Goal: Task Accomplishment & Management: Use online tool/utility

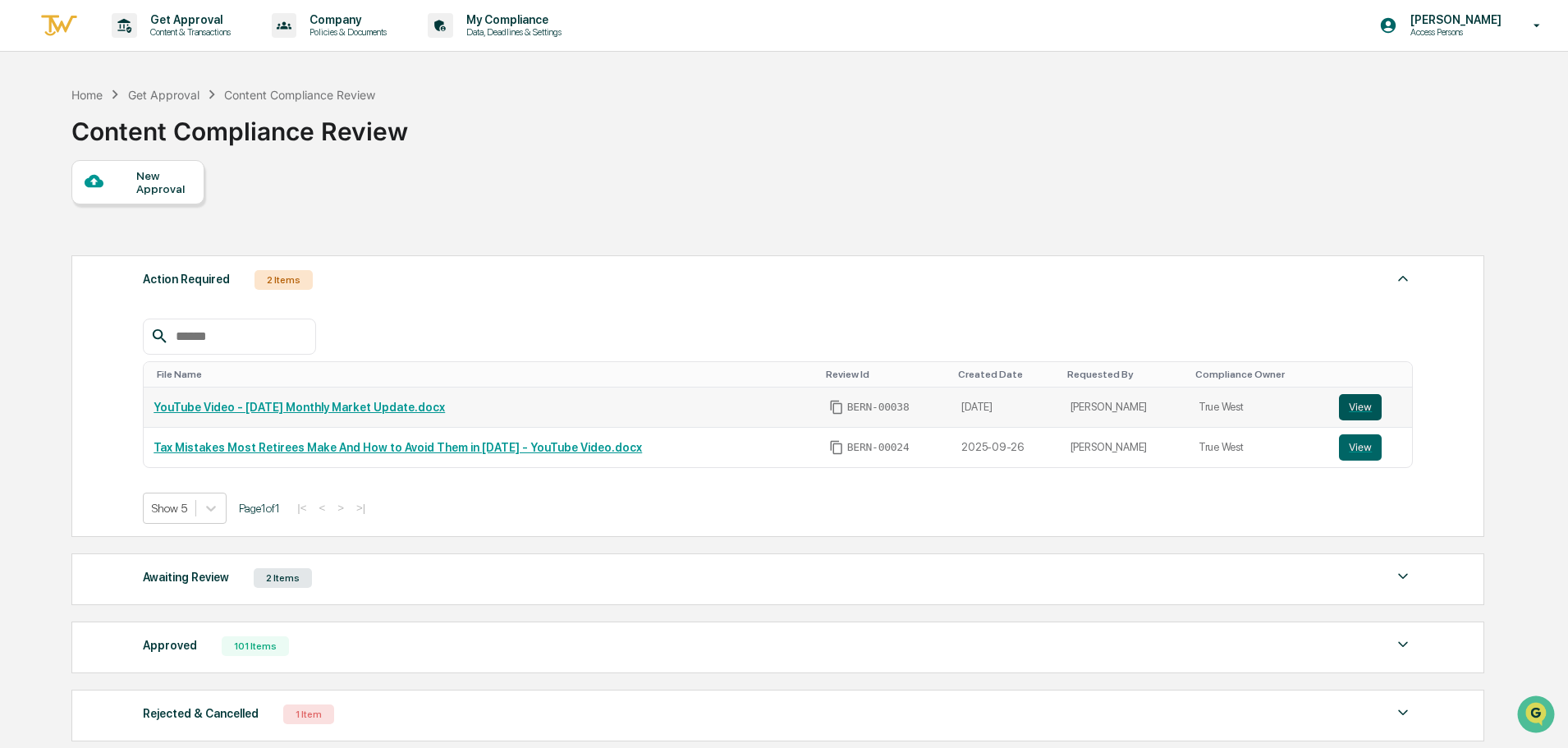
click at [1362, 407] on button "View" at bounding box center [1360, 407] width 42 height 26
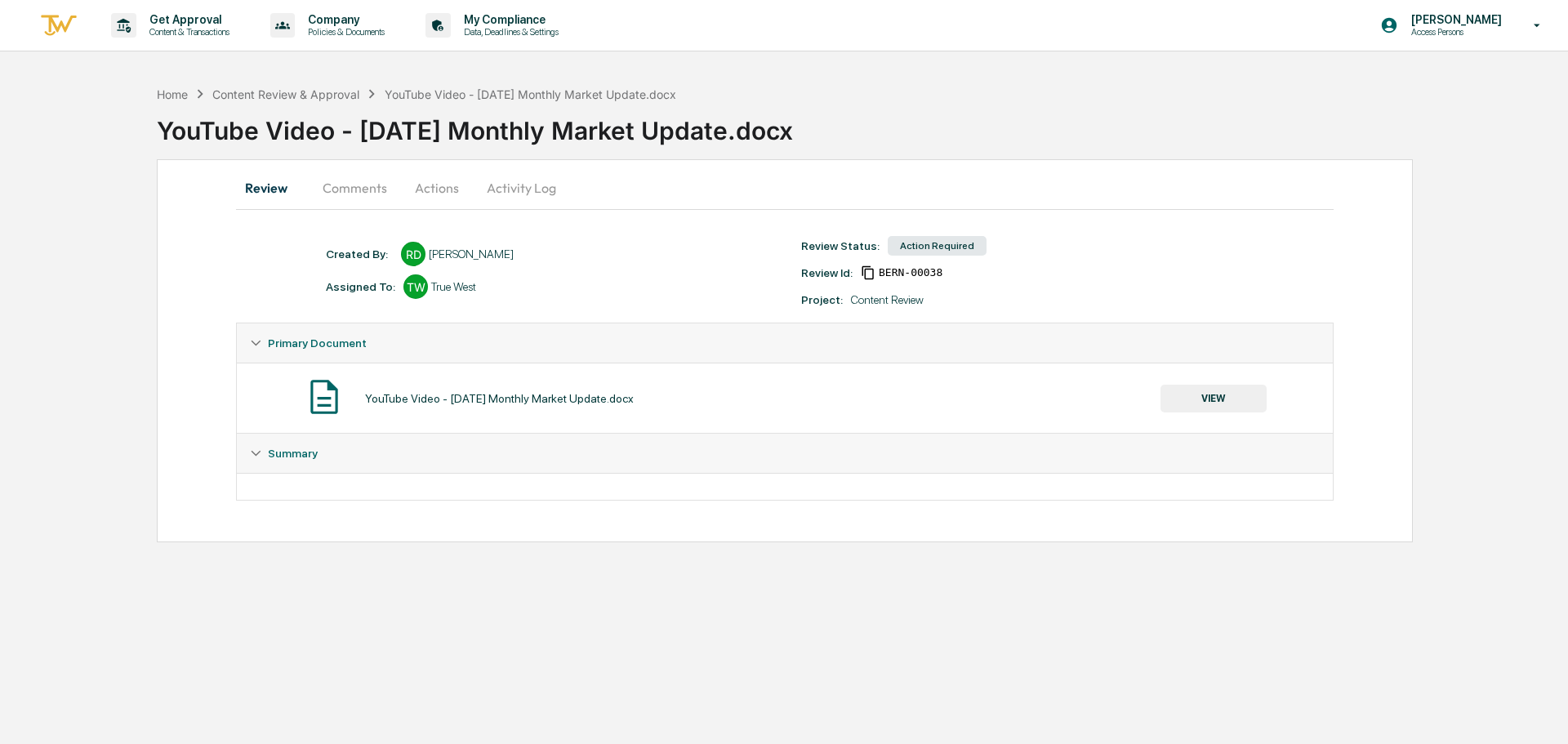
click at [370, 195] on button "Comments" at bounding box center [354, 187] width 91 height 39
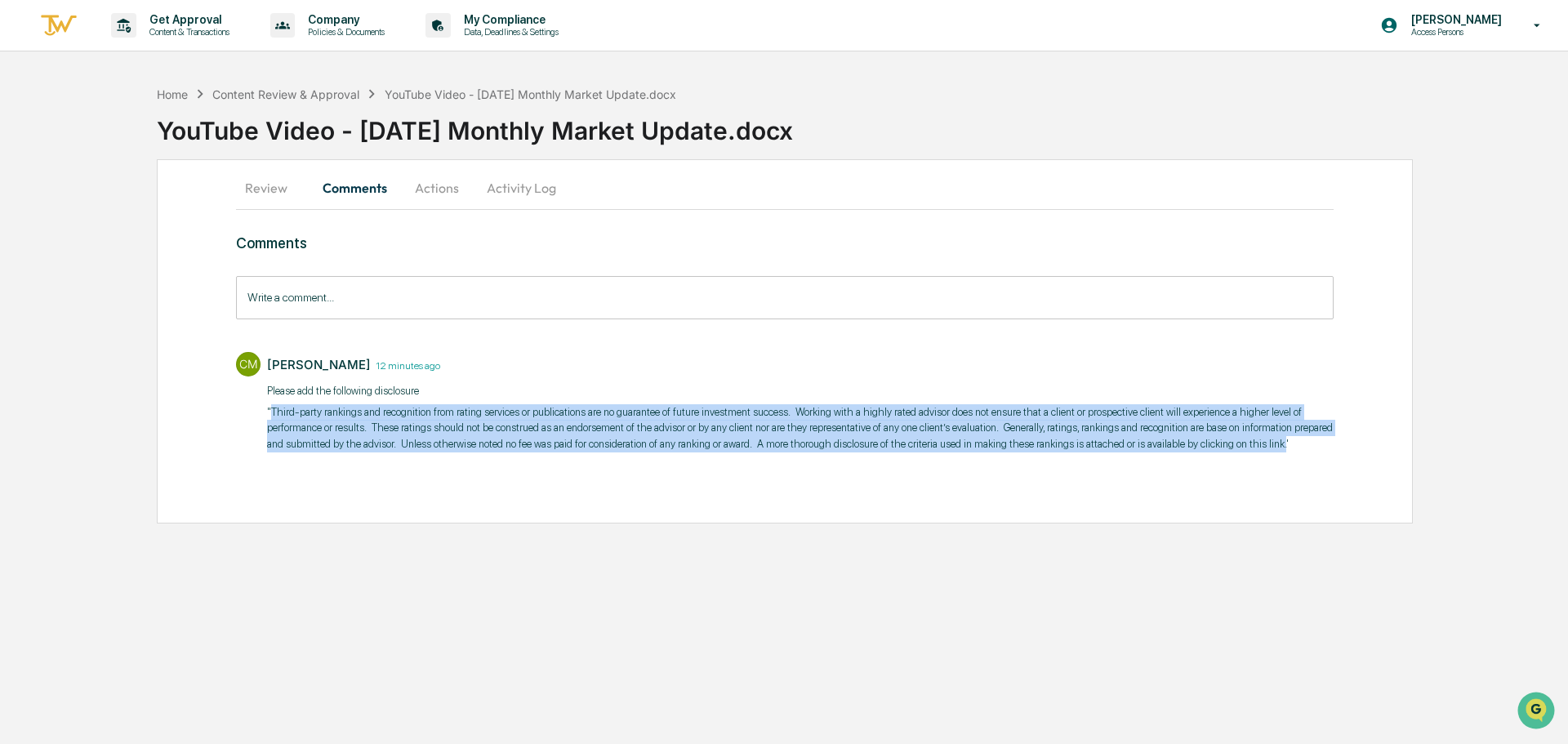
drag, startPoint x: 271, startPoint y: 410, endPoint x: 1267, endPoint y: 441, distance: 996.5
click at [1267, 441] on p ""Third-party rankings and recognition from rating services or publications are …" at bounding box center [800, 428] width 1066 height 48
copy p "Third-party rankings and recognition from rating services or publications are n…"
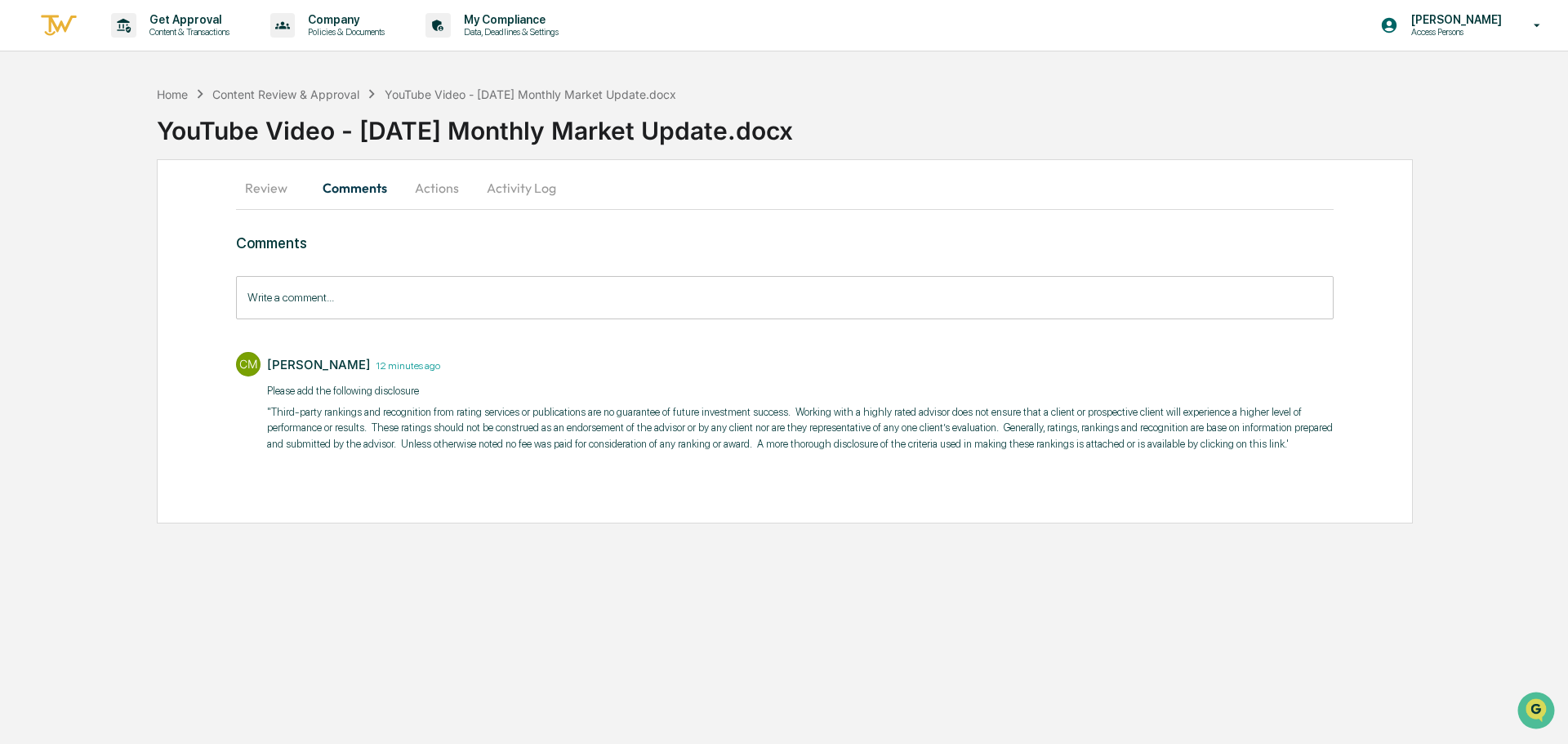
click at [1305, 445] on p ""Third-party rankings and recognition from rating services or publications are …" at bounding box center [800, 428] width 1066 height 48
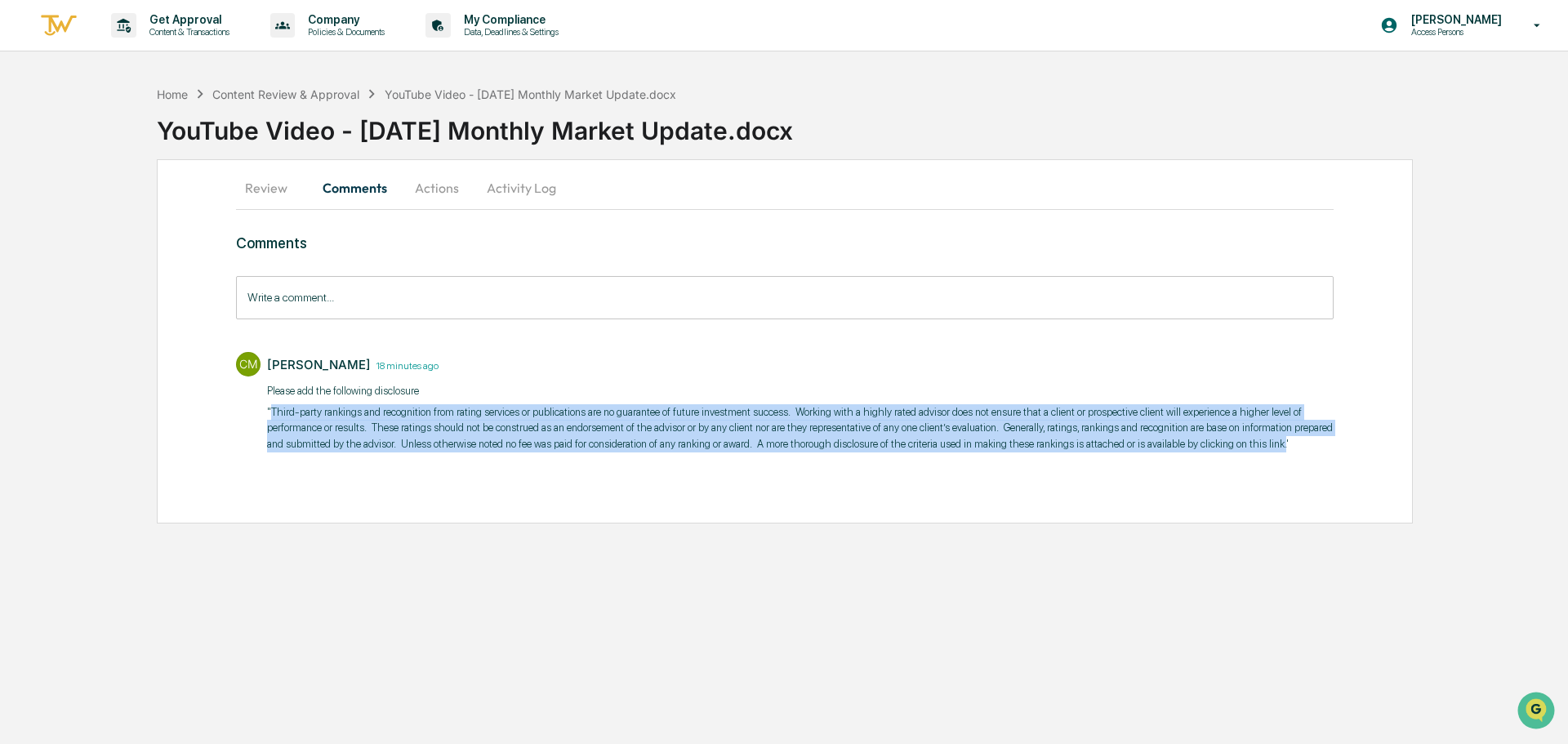
drag, startPoint x: 272, startPoint y: 412, endPoint x: 1267, endPoint y: 441, distance: 995.4
click at [1267, 441] on p ""Third-party rankings and recognition from rating services or publications are …" at bounding box center [800, 428] width 1066 height 48
copy p "Third-party rankings and recognition from rating services or publications are n…"
click at [269, 178] on button "Review" at bounding box center [273, 187] width 73 height 39
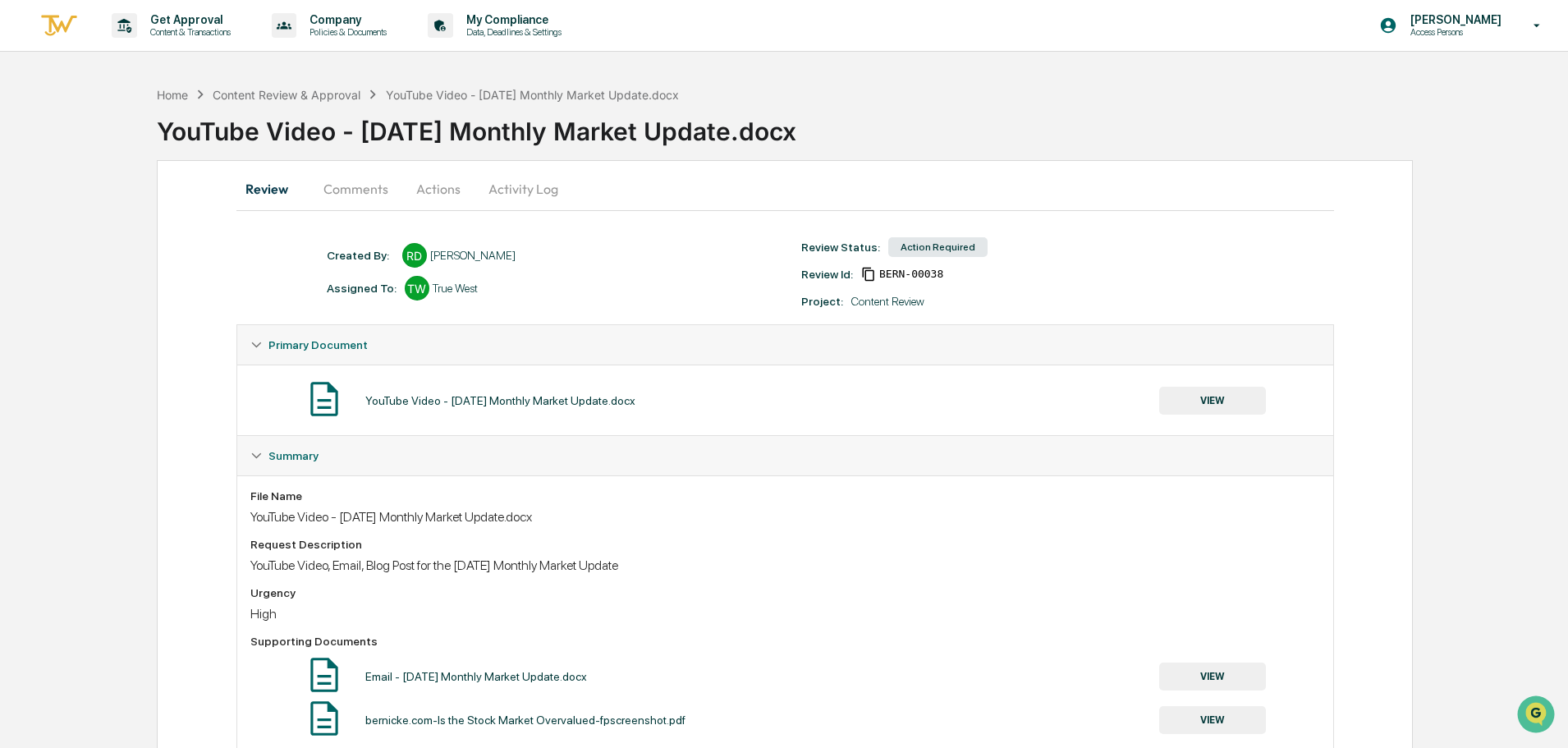
click at [357, 185] on button "Comments" at bounding box center [356, 188] width 91 height 39
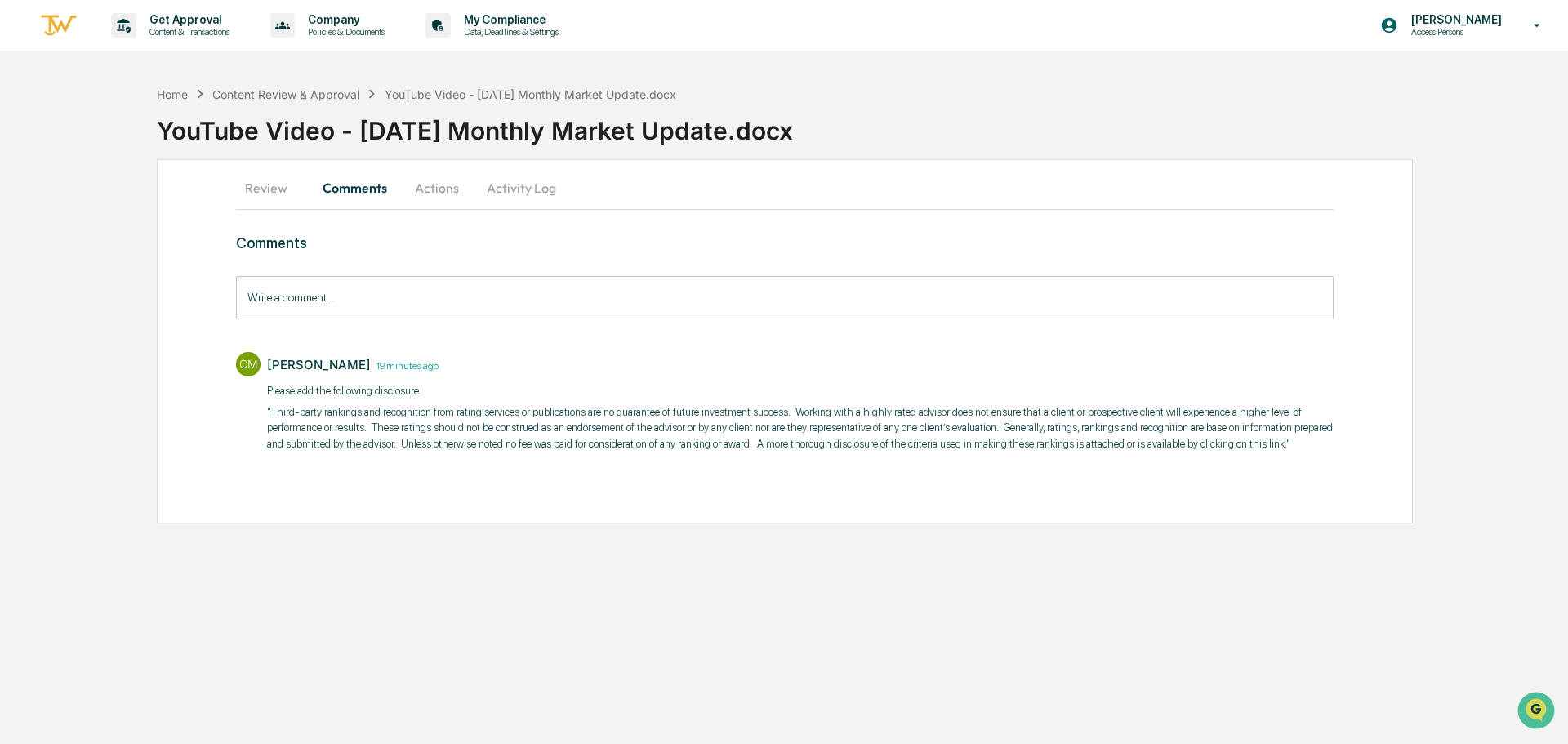
click at [438, 184] on button "Actions" at bounding box center [436, 187] width 73 height 39
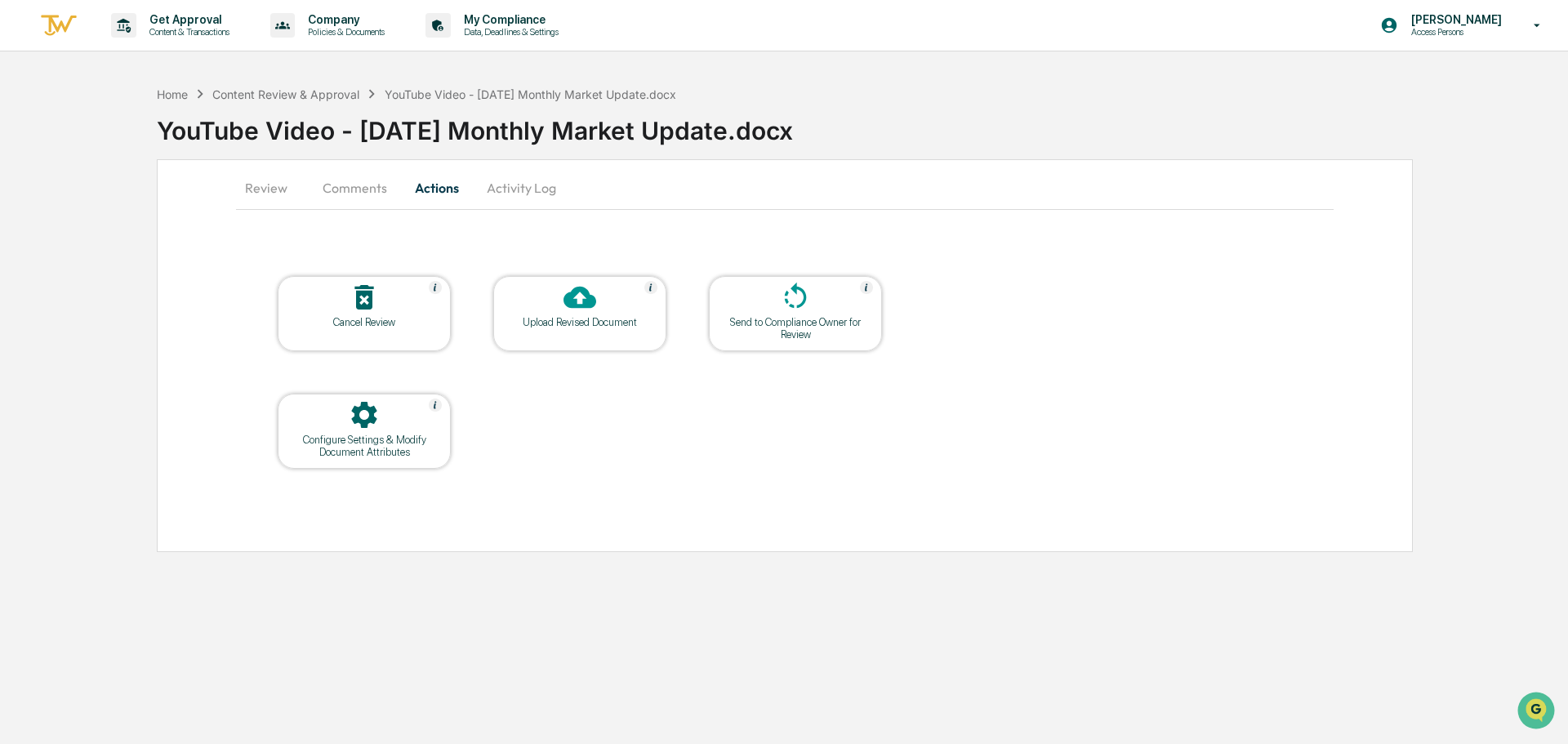
click at [574, 306] on icon at bounding box center [580, 297] width 33 height 22
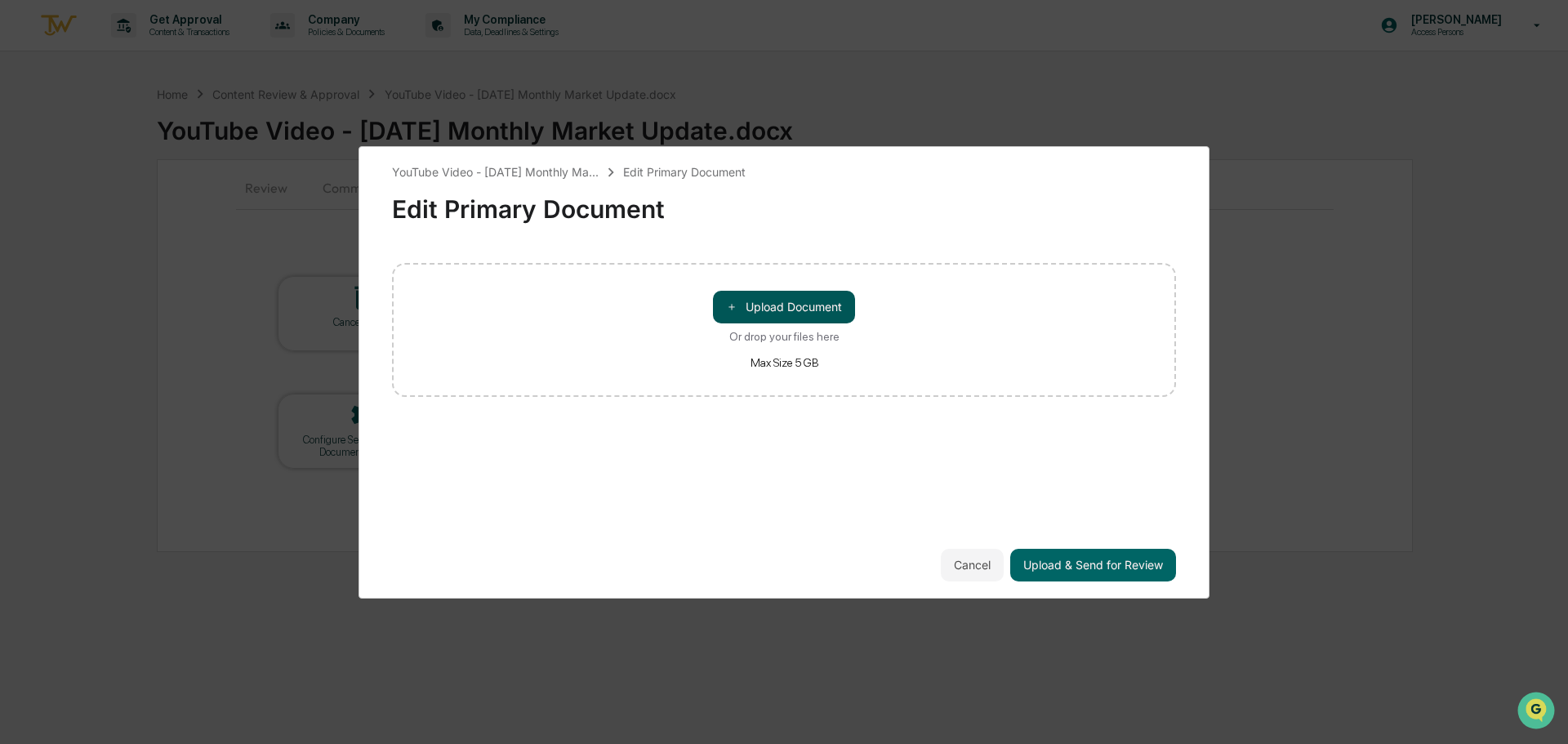
click at [738, 300] on button "＋ Upload Document" at bounding box center [784, 307] width 142 height 33
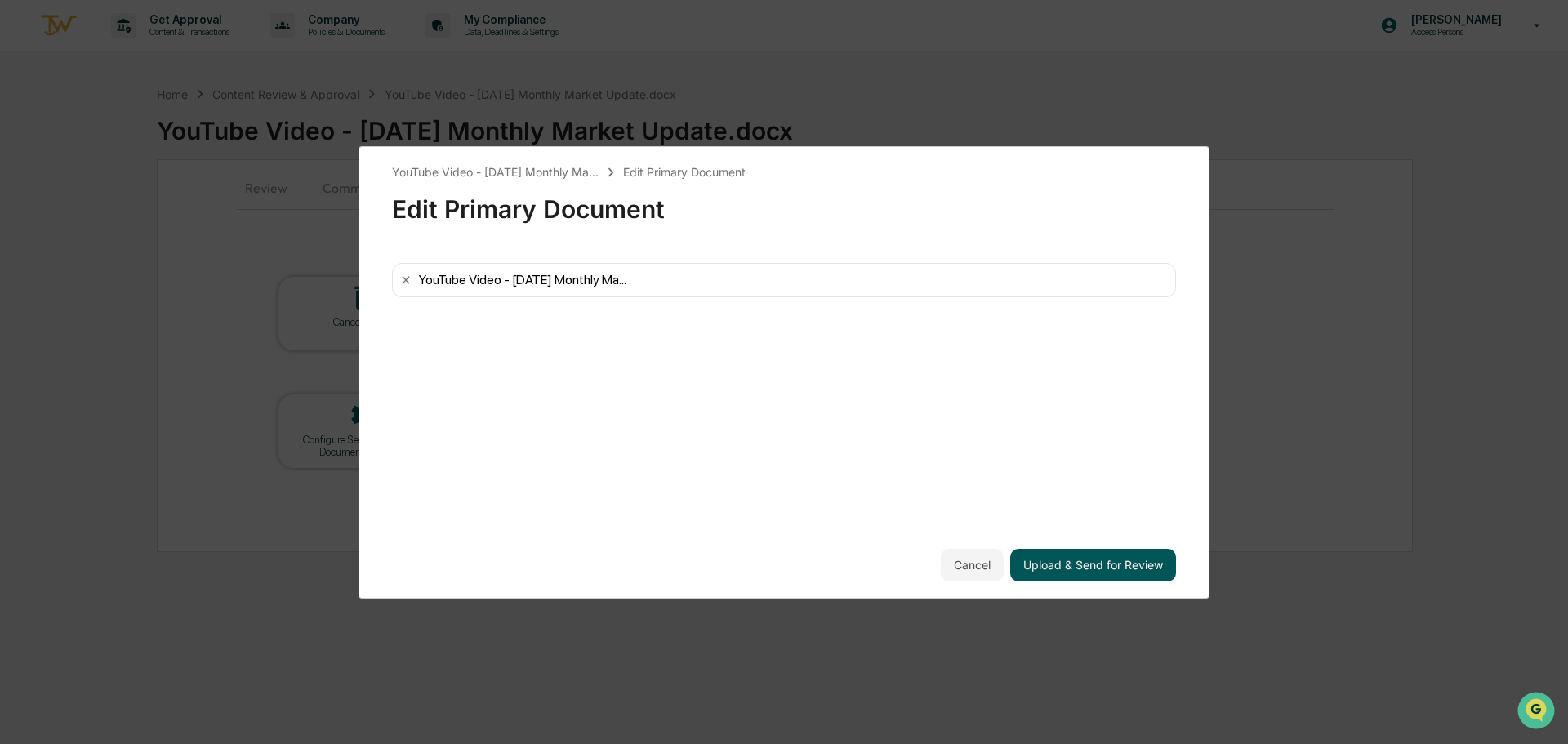
click at [1060, 561] on button "Upload & Send for Review" at bounding box center [1093, 565] width 166 height 33
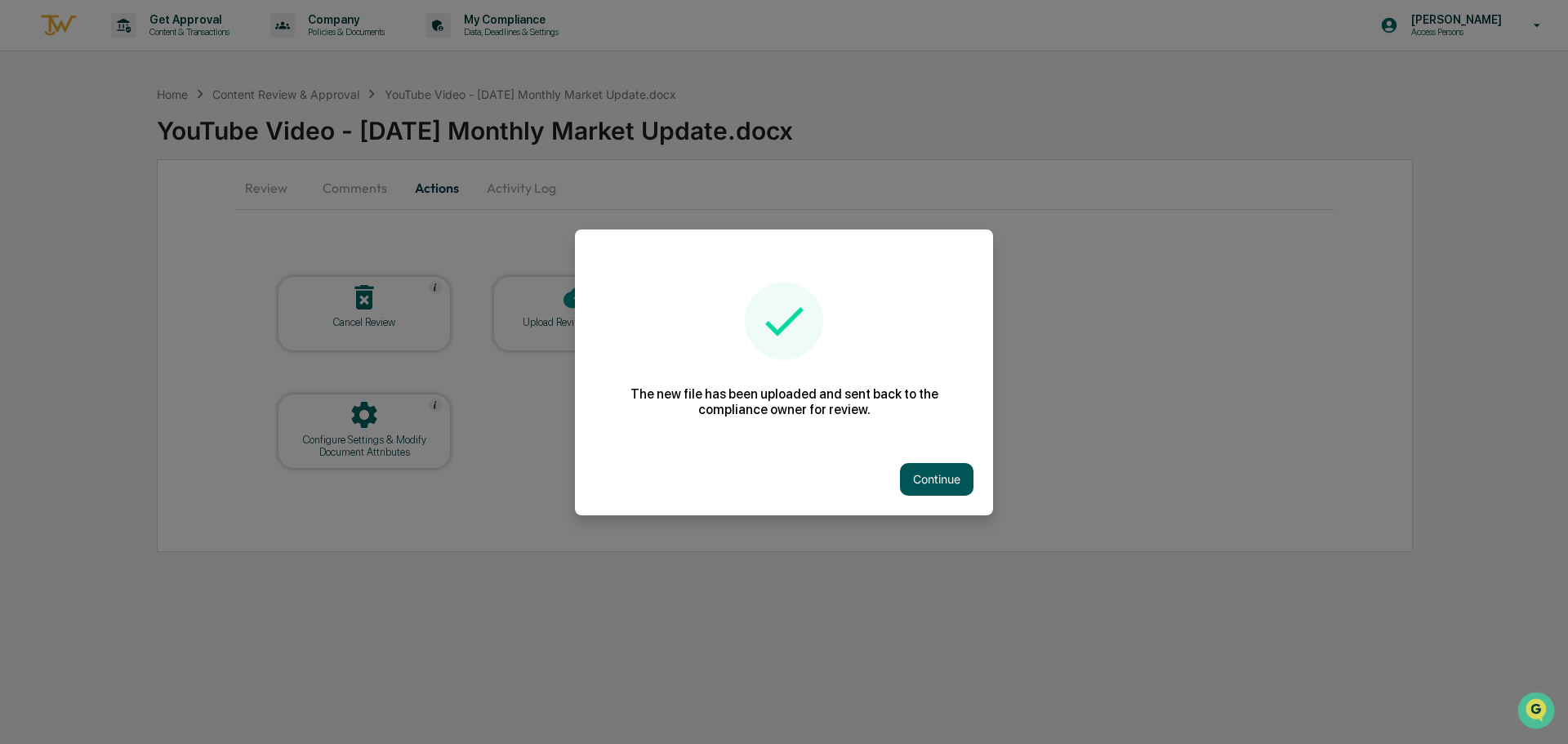
click at [949, 484] on button "Continue" at bounding box center [936, 479] width 73 height 33
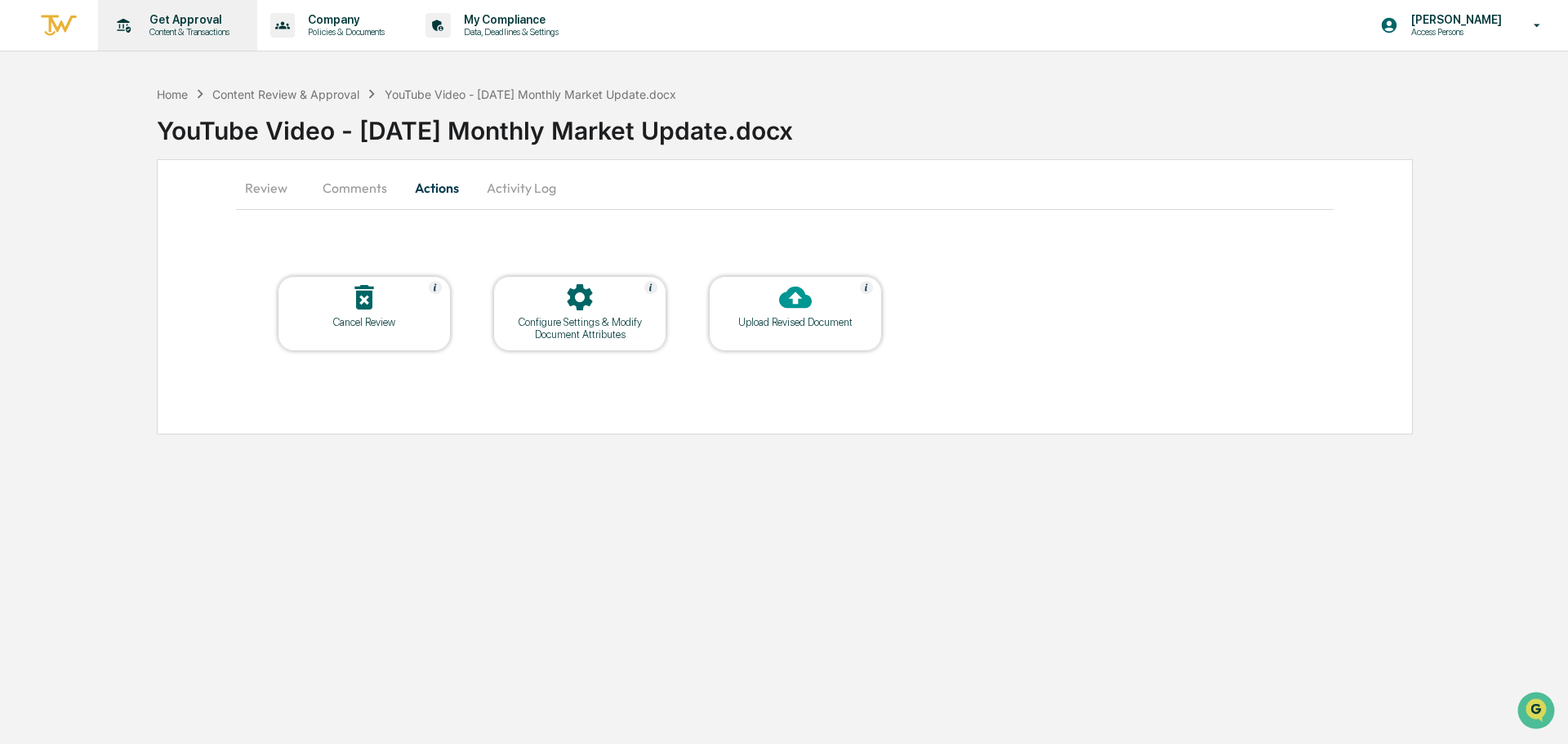
click at [217, 10] on div "Get Approval Content & Transactions" at bounding box center [176, 25] width 143 height 51
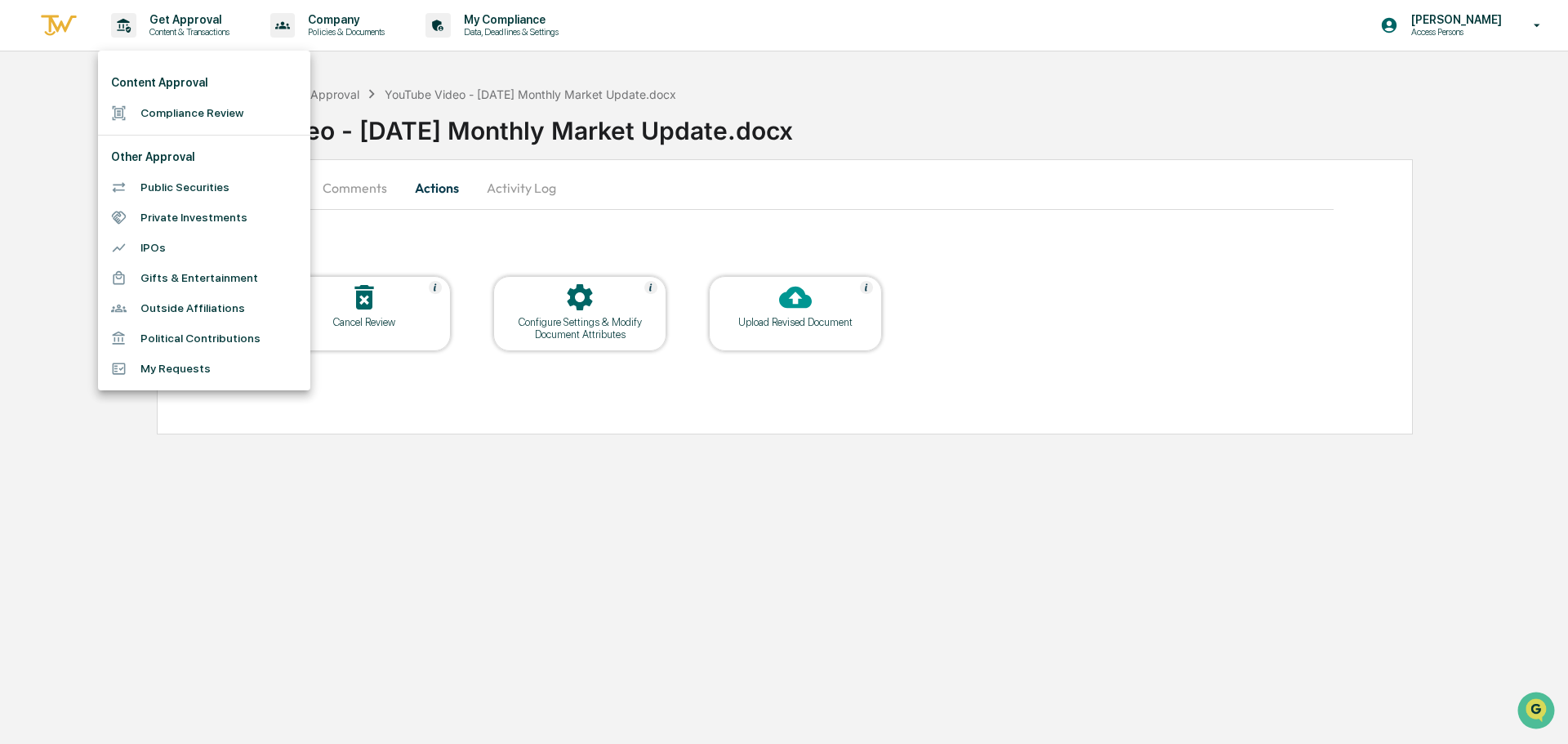
click at [200, 103] on li "Compliance Review" at bounding box center [204, 113] width 212 height 30
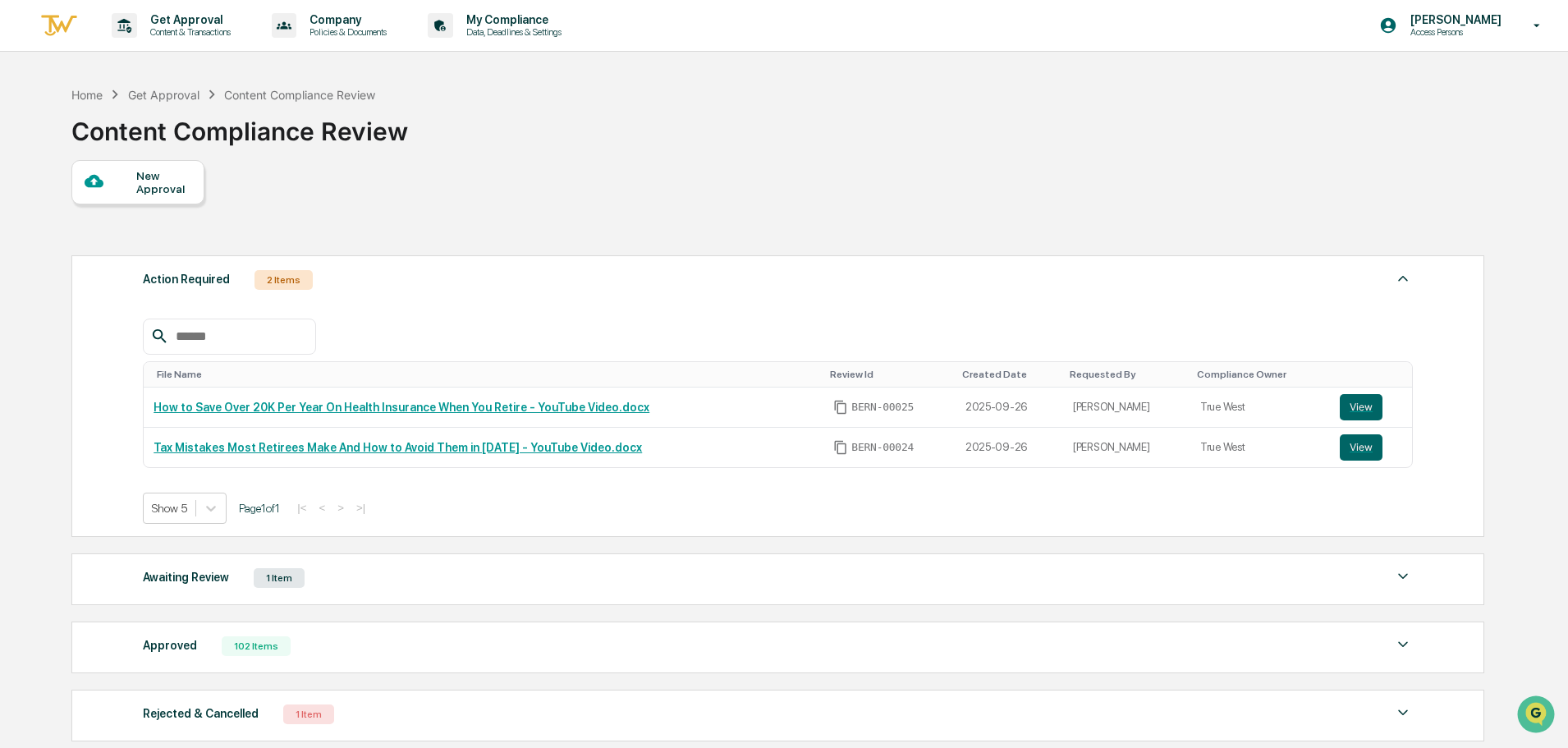
click at [556, 586] on div "Awaiting Review 1 Item" at bounding box center [778, 577] width 1271 height 23
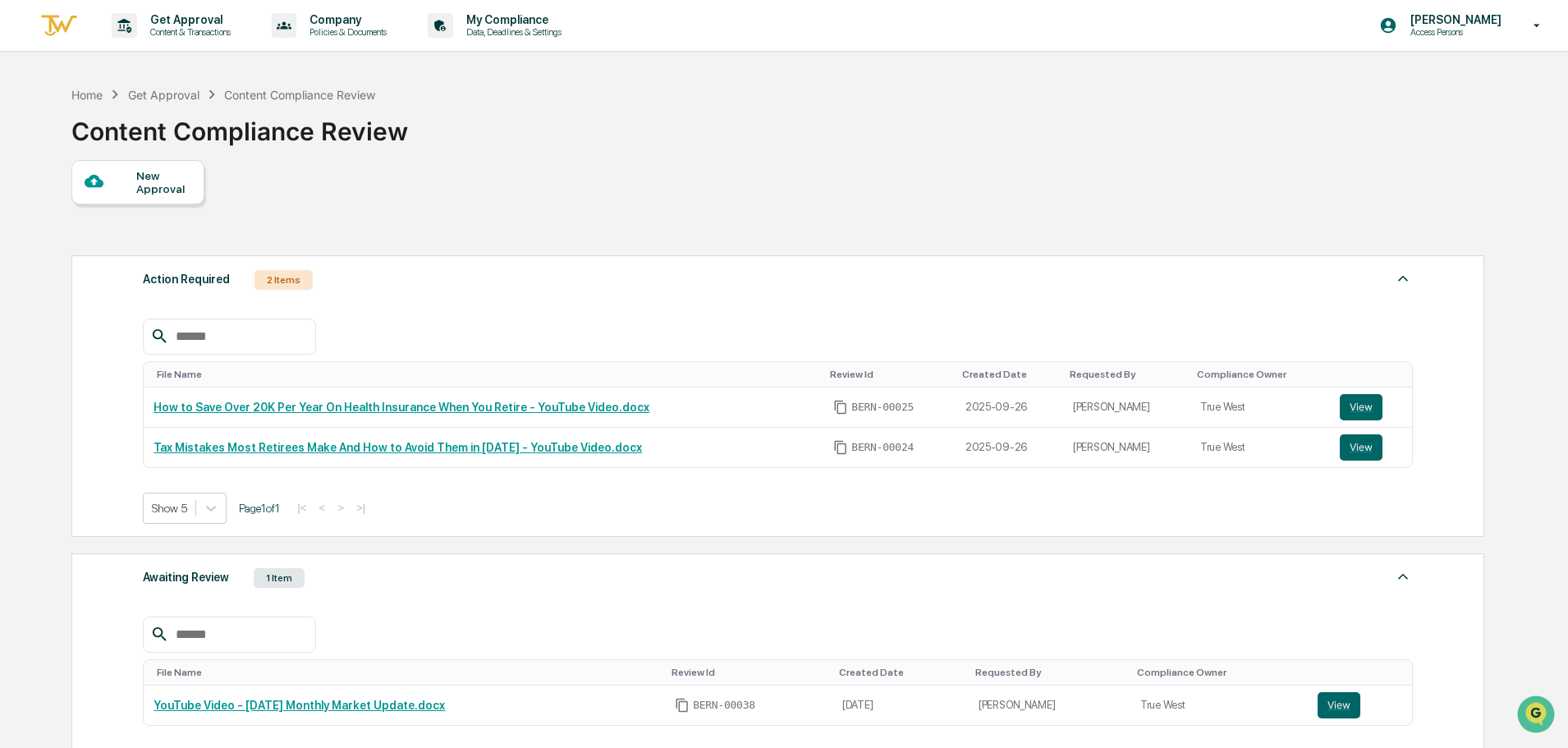
click at [556, 586] on div "Awaiting Review 1 Item" at bounding box center [778, 577] width 1271 height 23
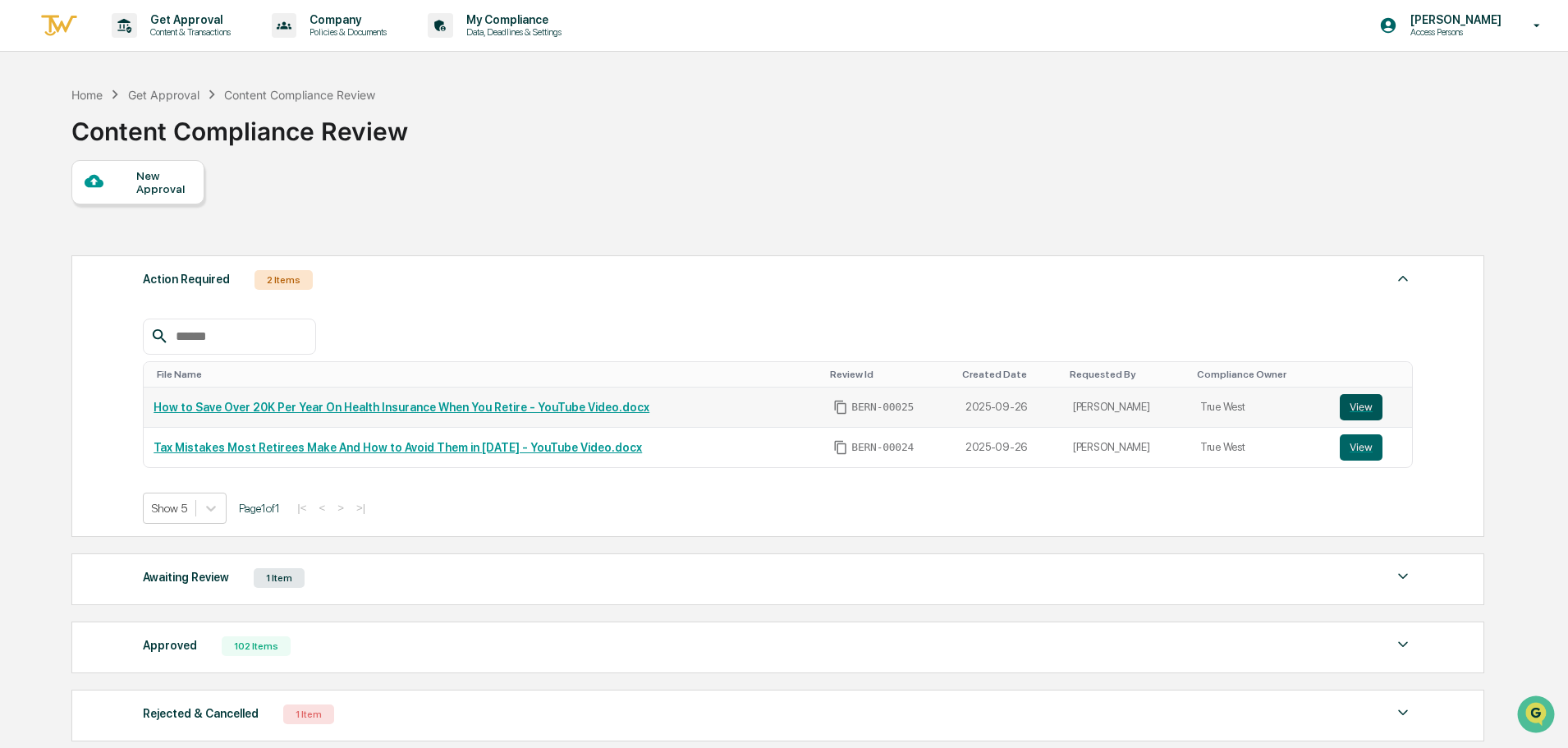
click at [1360, 397] on button "View" at bounding box center [1361, 407] width 42 height 26
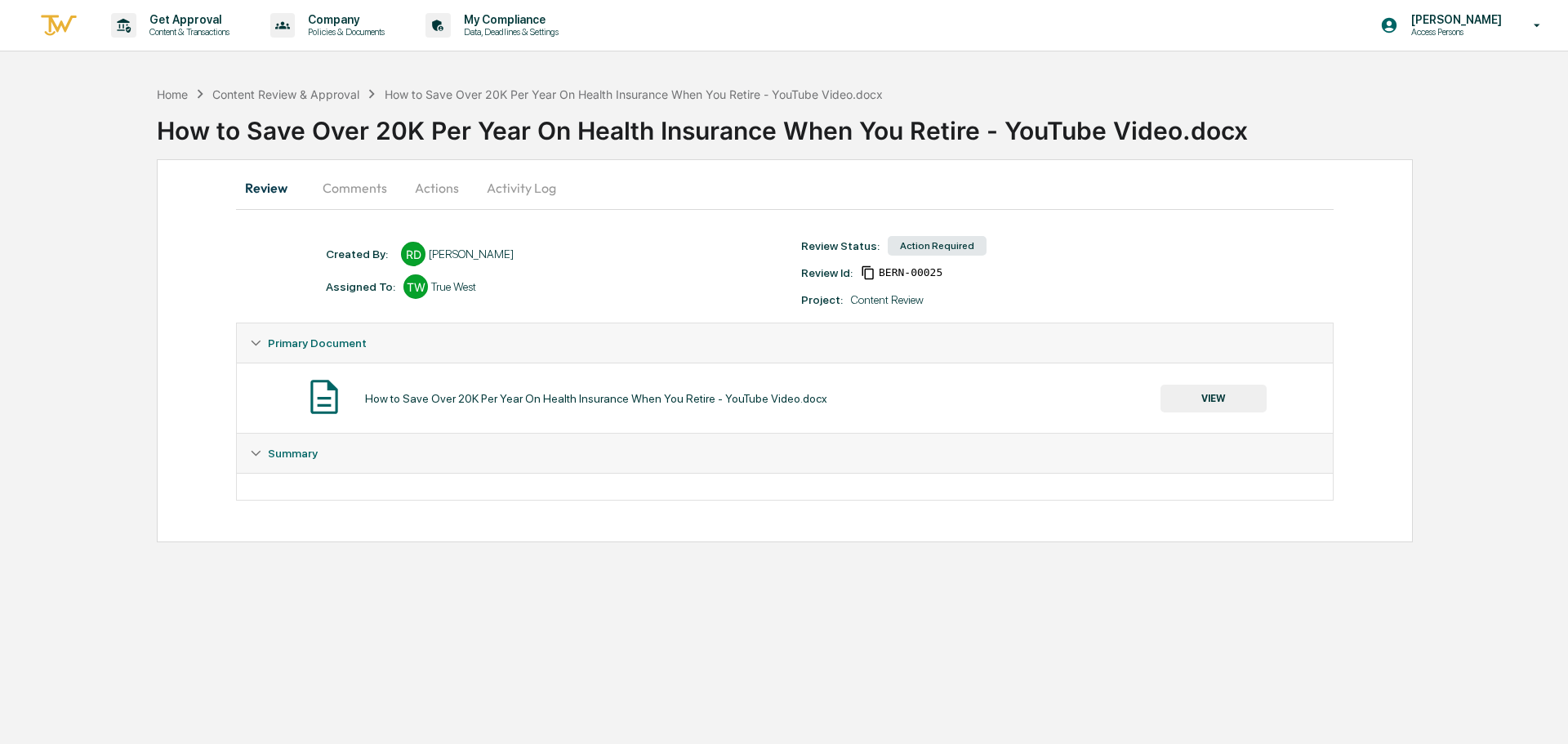
click at [361, 194] on button "Comments" at bounding box center [354, 187] width 91 height 39
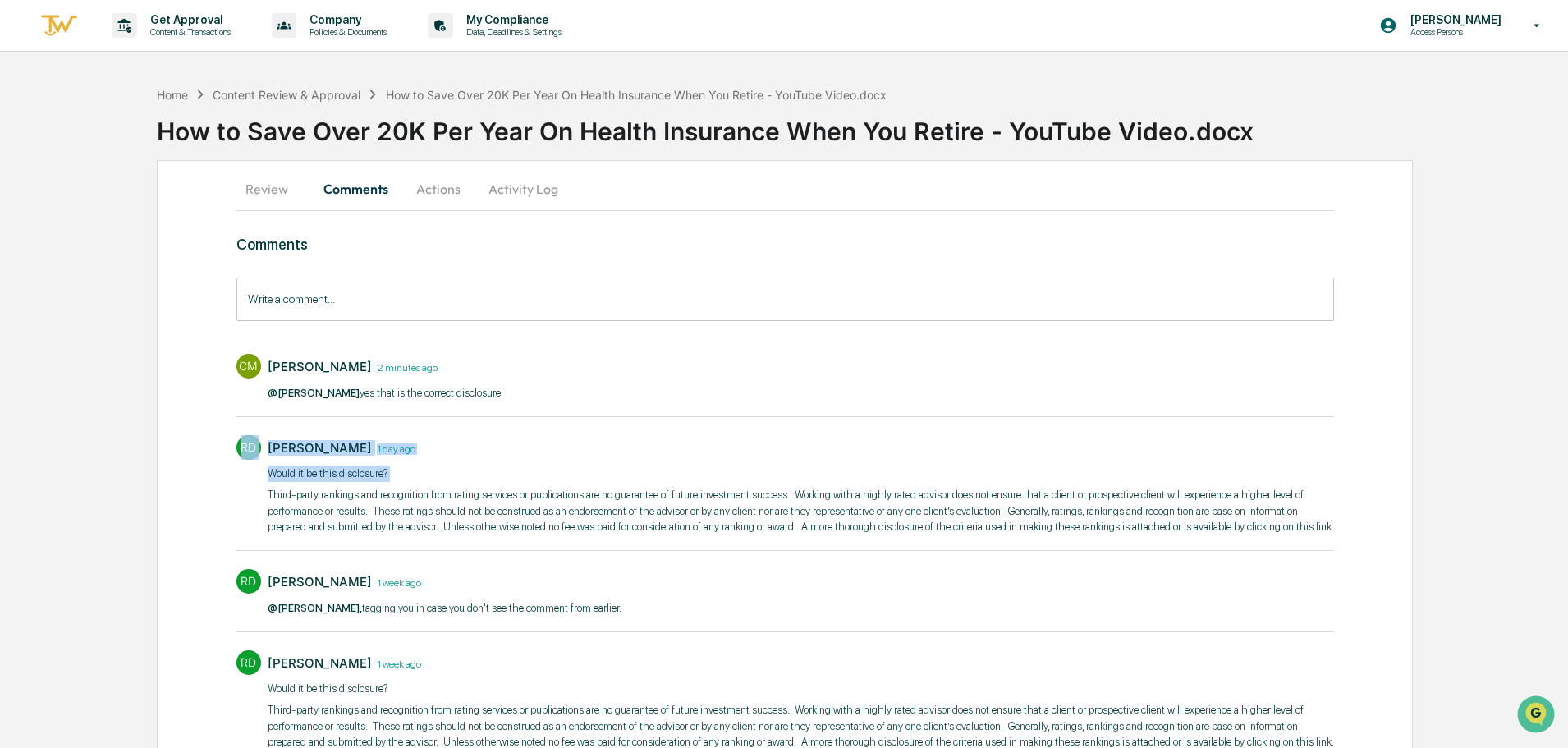
drag, startPoint x: 265, startPoint y: 493, endPoint x: 1299, endPoint y: 541, distance: 1035.1
click at [1299, 541] on div "RD [PERSON_NAME] [DATE] ​​Would it be this disclosure? Third-party rankings and…" at bounding box center [786, 489] width 1098 height 125
copy div "RD [PERSON_NAME] [DATE] ​​Would it be this disclosure?"
click at [82, 335] on div "Home Content Review & Approval How to Save Over 20K Per Year On Health Insuranc…" at bounding box center [784, 491] width 1568 height 825
click at [125, 347] on div "Home Content Review & Approval How to Save Over 20K Per Year On Health Insuranc…" at bounding box center [784, 491] width 1568 height 825
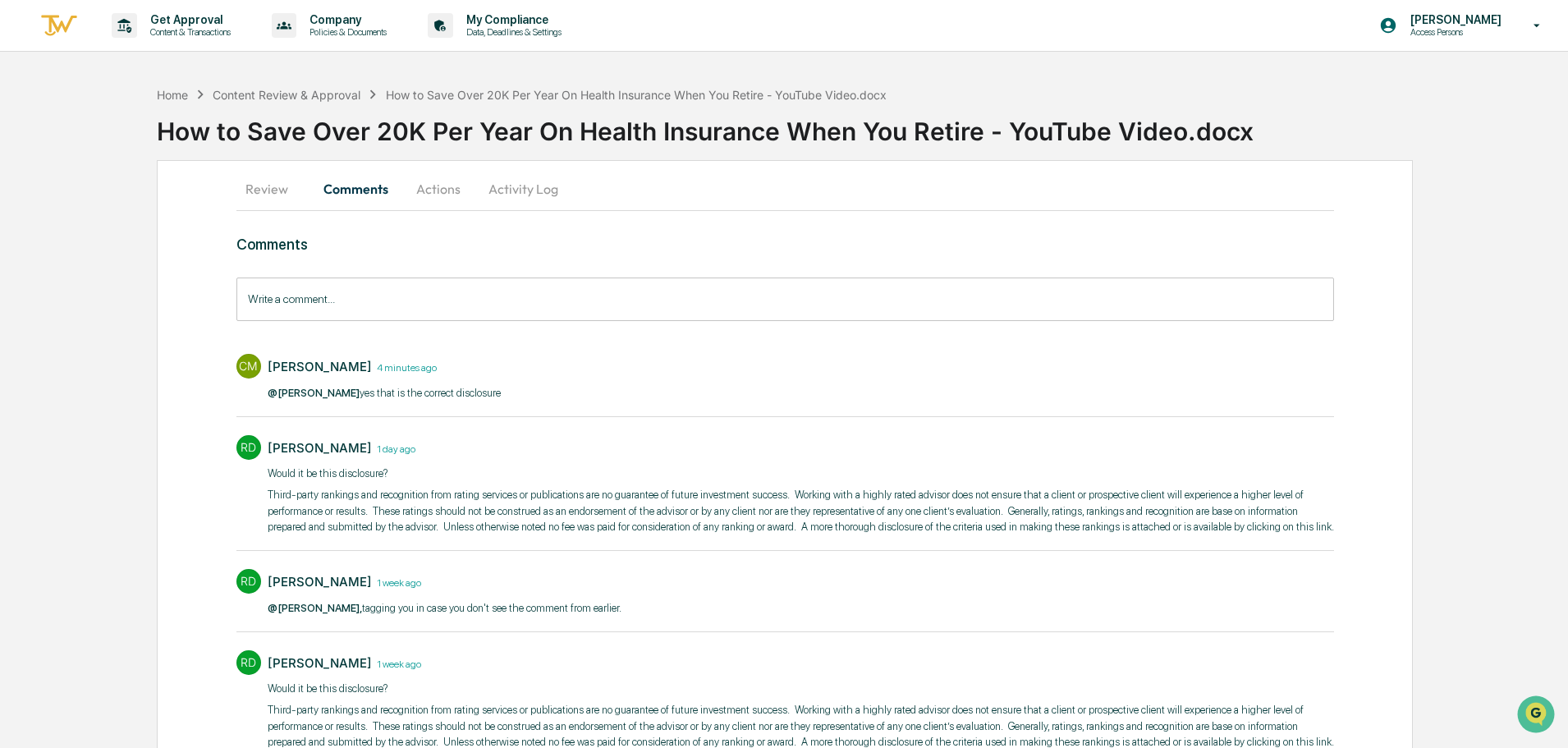
click at [453, 176] on button "Actions" at bounding box center [438, 188] width 74 height 39
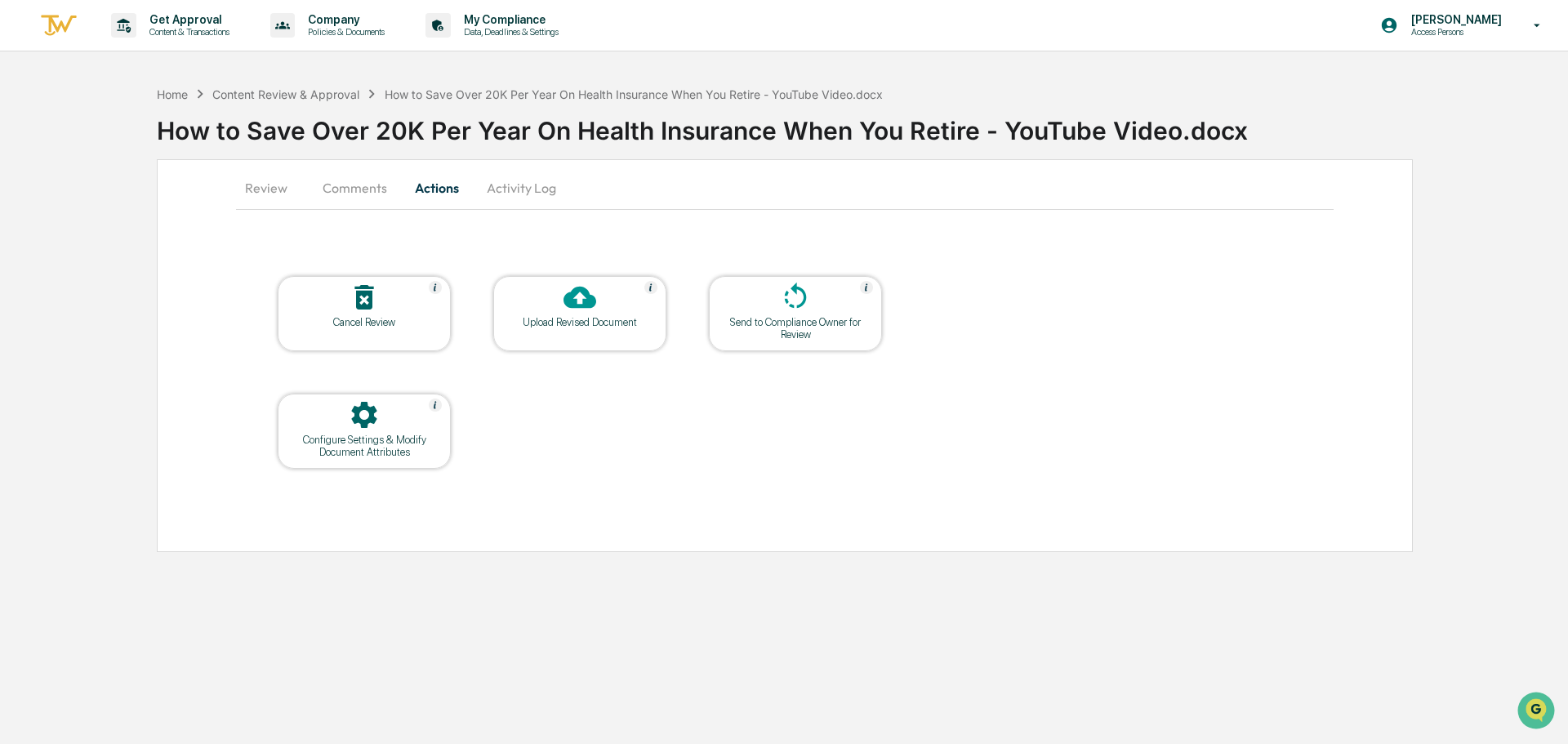
click at [555, 338] on div "Upload Revised Document" at bounding box center [580, 313] width 173 height 75
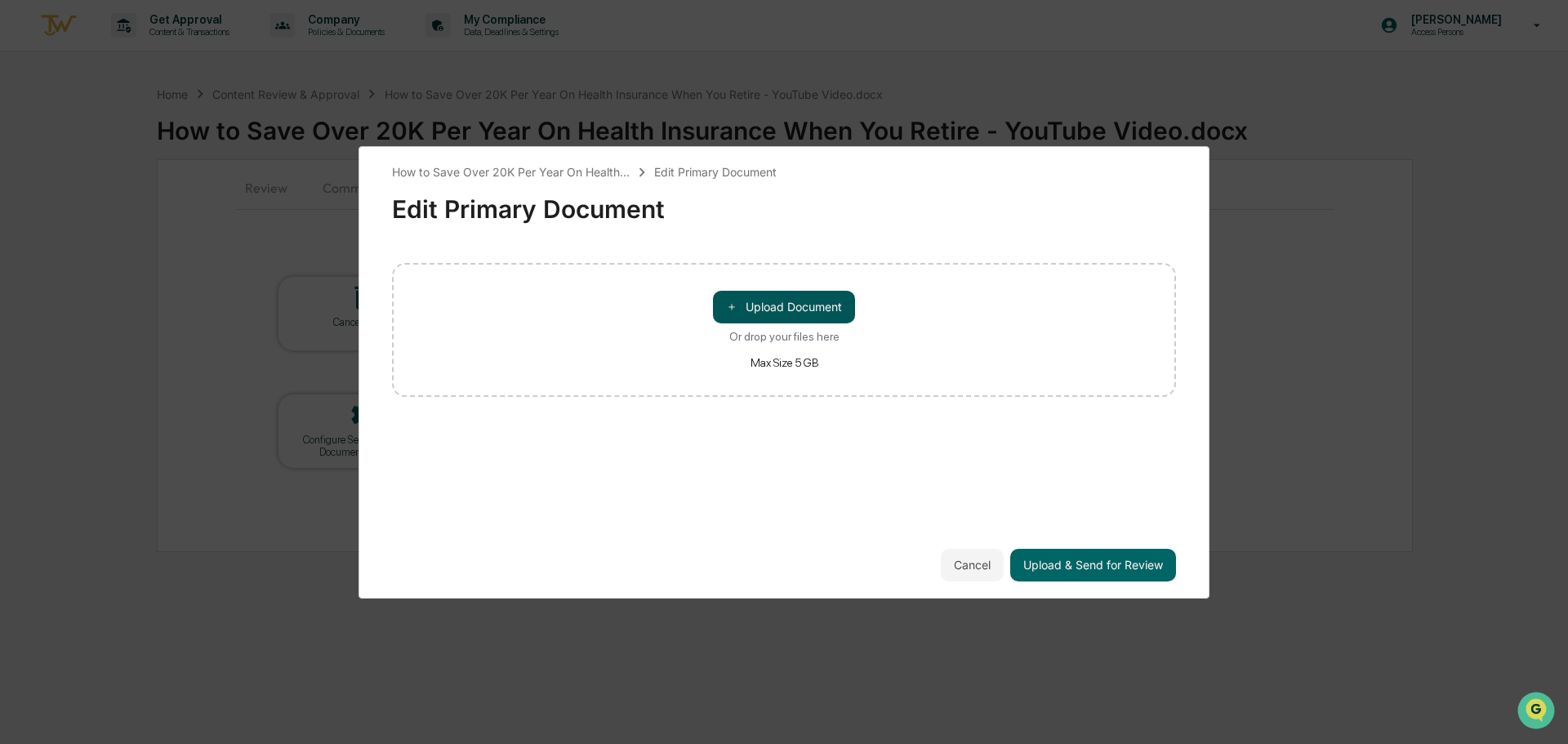
click at [802, 303] on button "＋ Upload Document" at bounding box center [784, 307] width 142 height 33
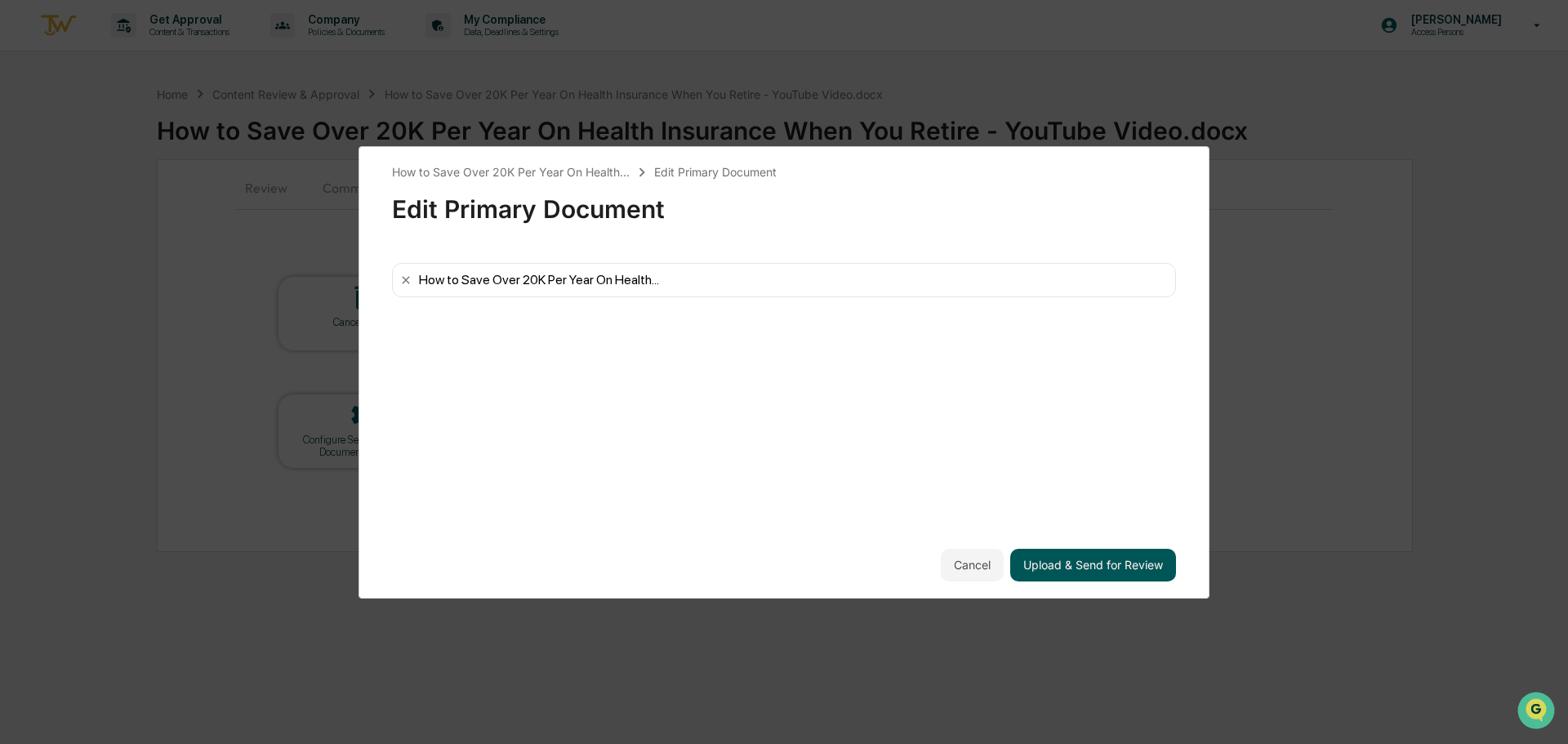
click at [1111, 566] on button "Upload & Send for Review" at bounding box center [1093, 565] width 166 height 33
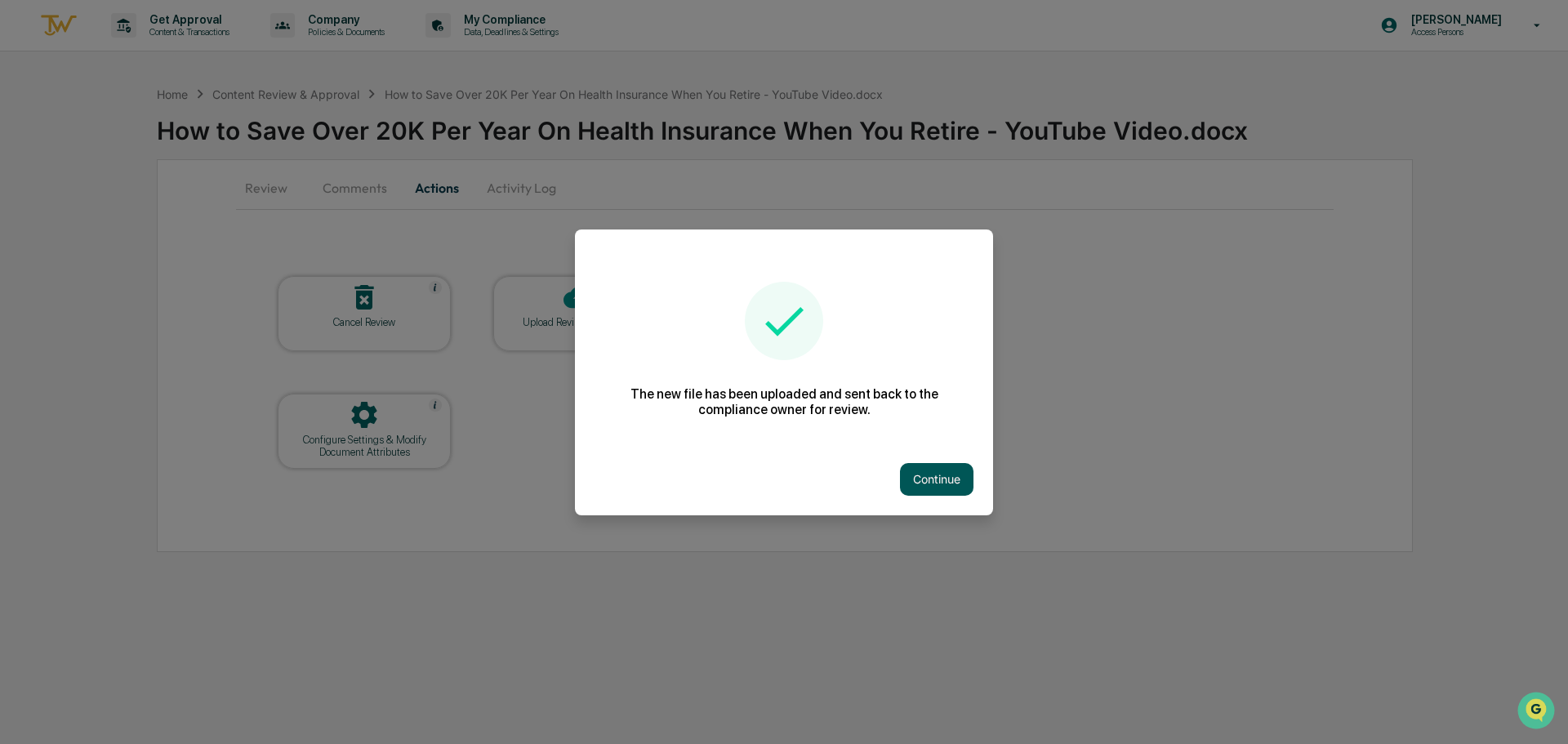
click at [948, 481] on button "Continue" at bounding box center [936, 479] width 73 height 33
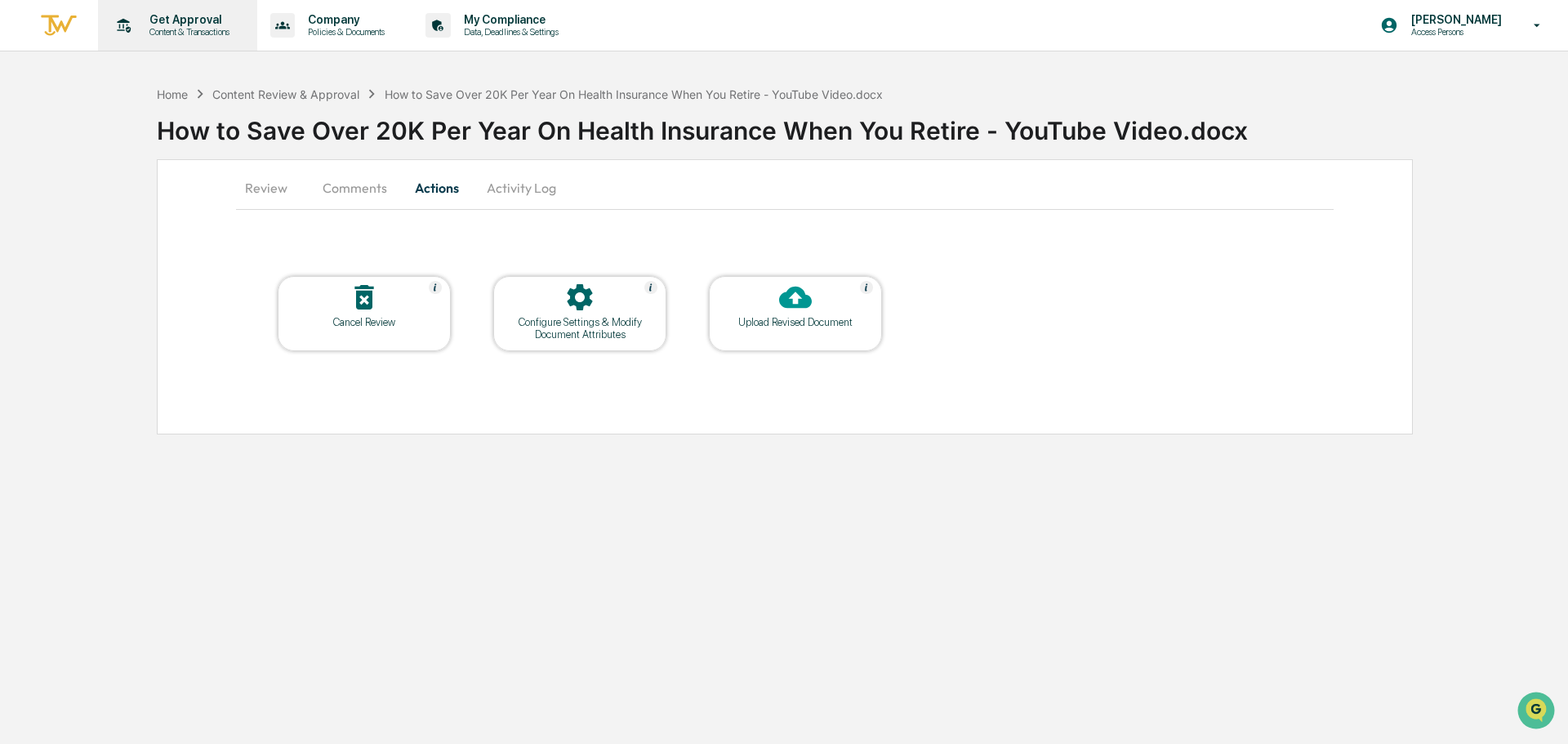
click at [207, 25] on p "Get Approval" at bounding box center [186, 19] width 101 height 13
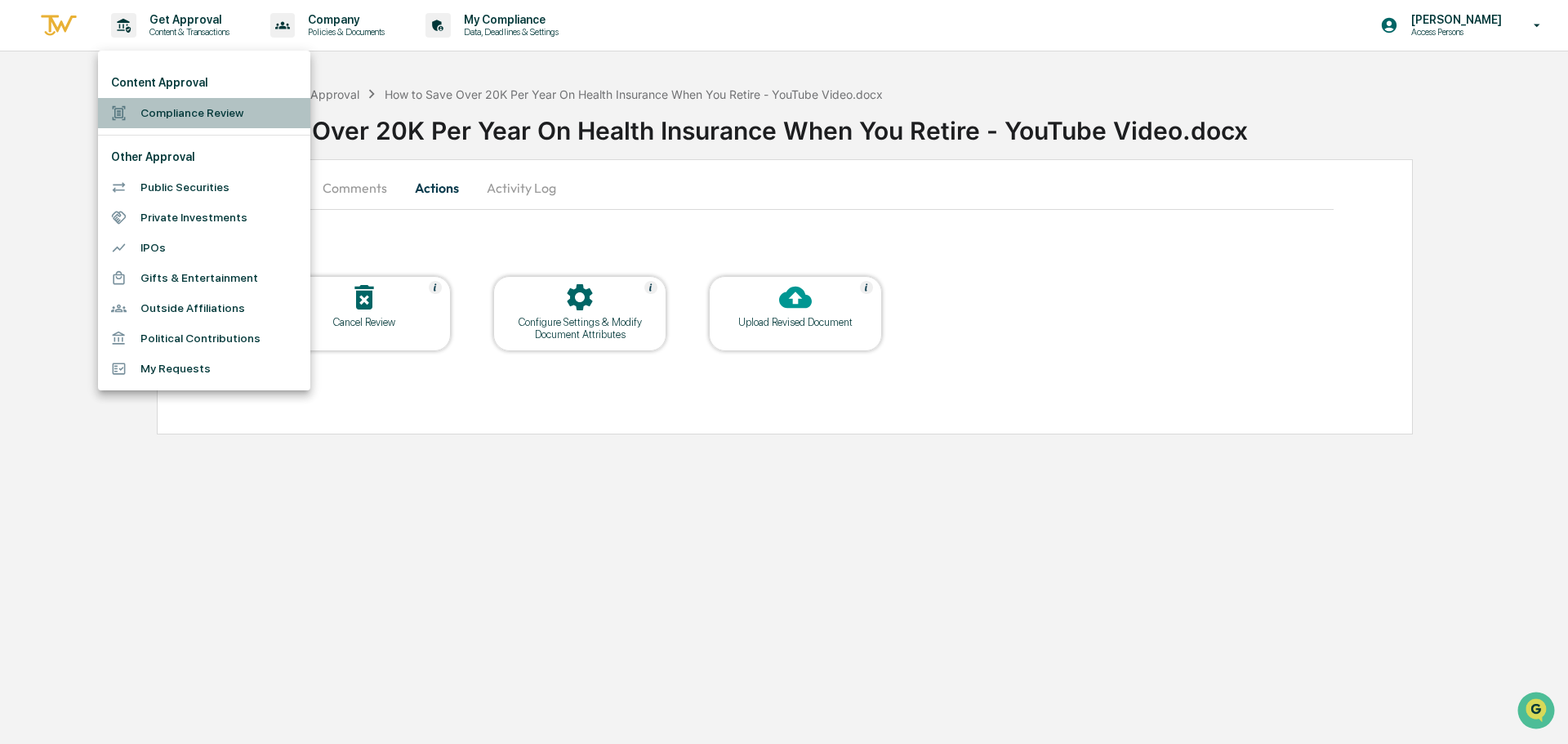
click at [210, 122] on li "Compliance Review" at bounding box center [204, 113] width 212 height 30
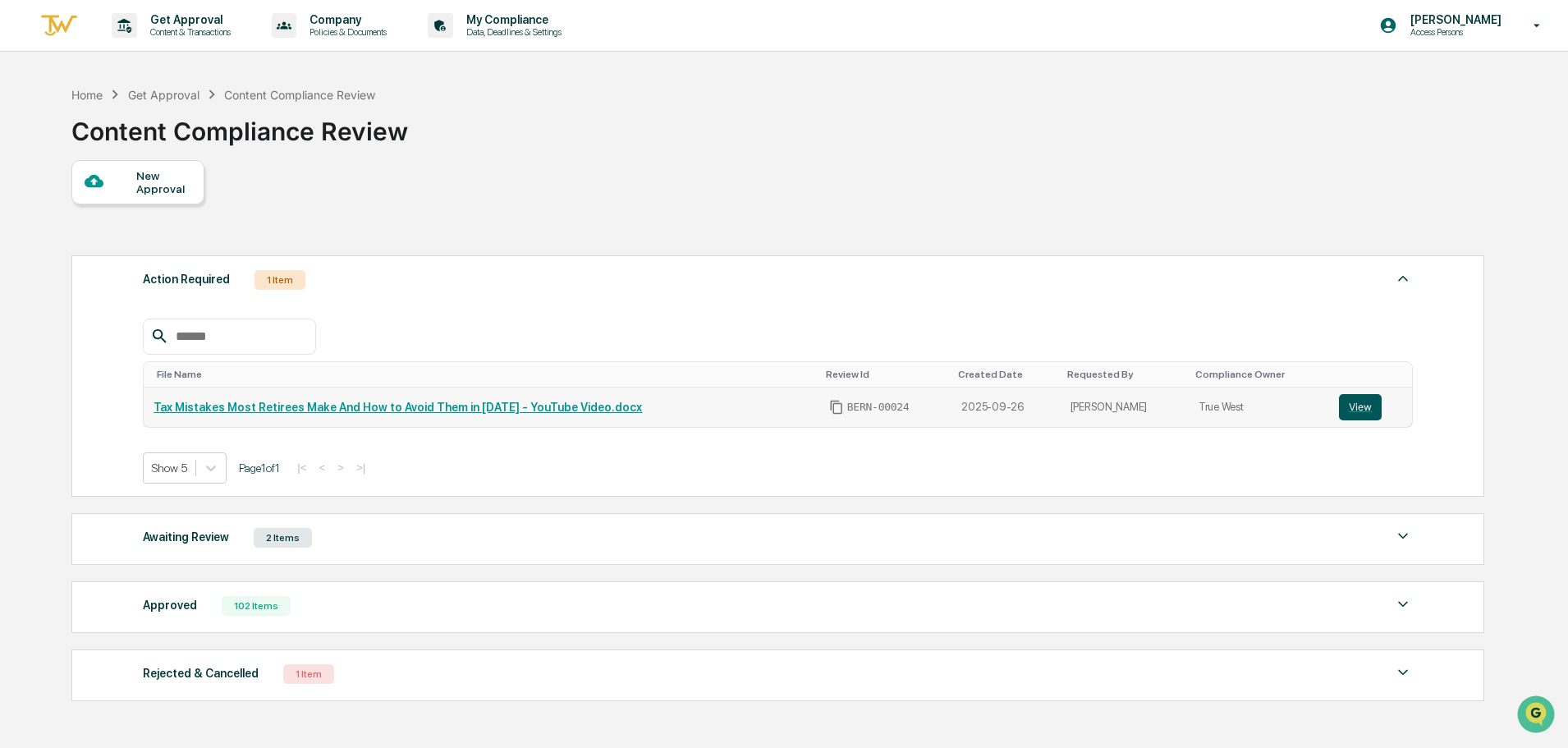
click at [1372, 402] on button "View" at bounding box center [1360, 407] width 42 height 26
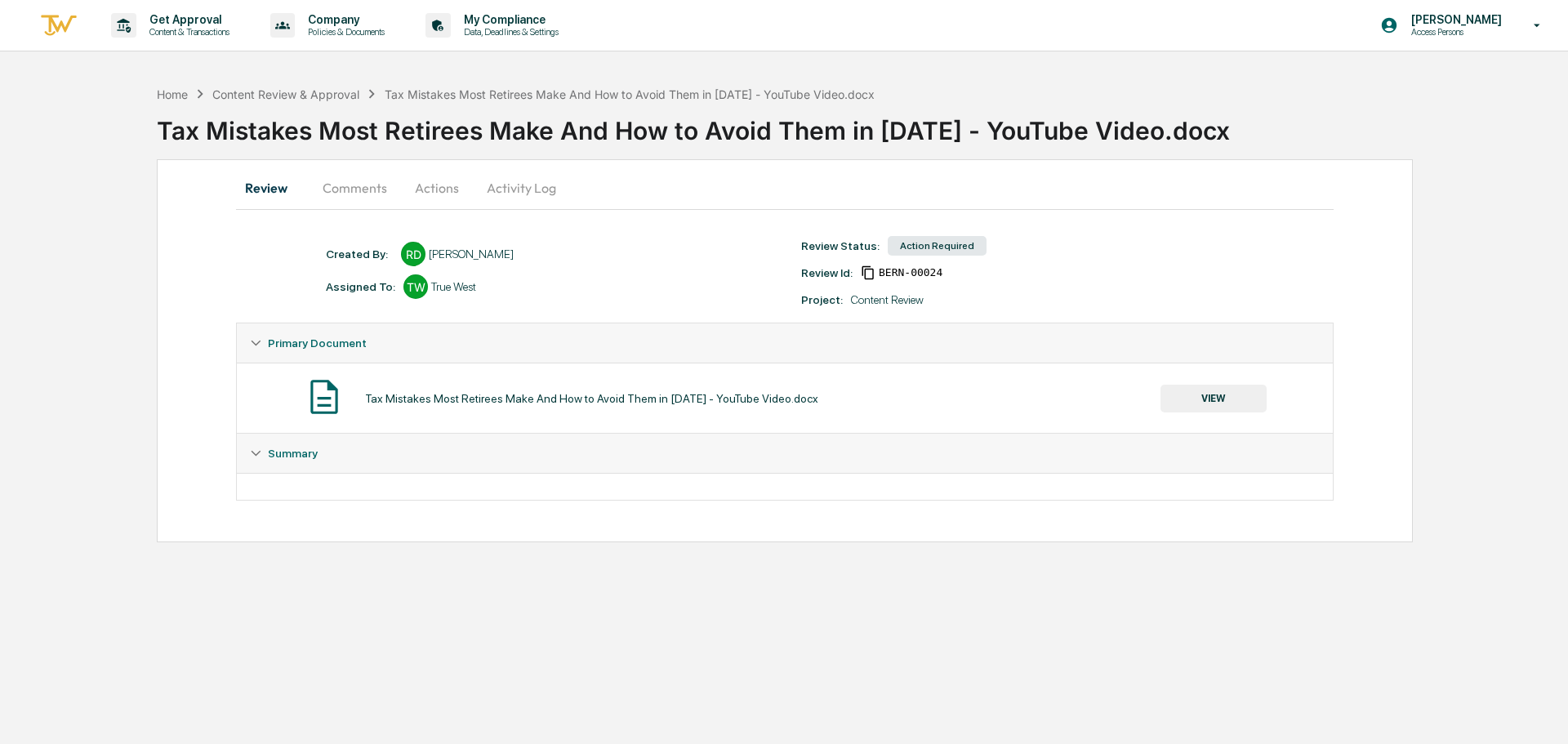
click at [531, 191] on button "Activity Log" at bounding box center [521, 187] width 96 height 39
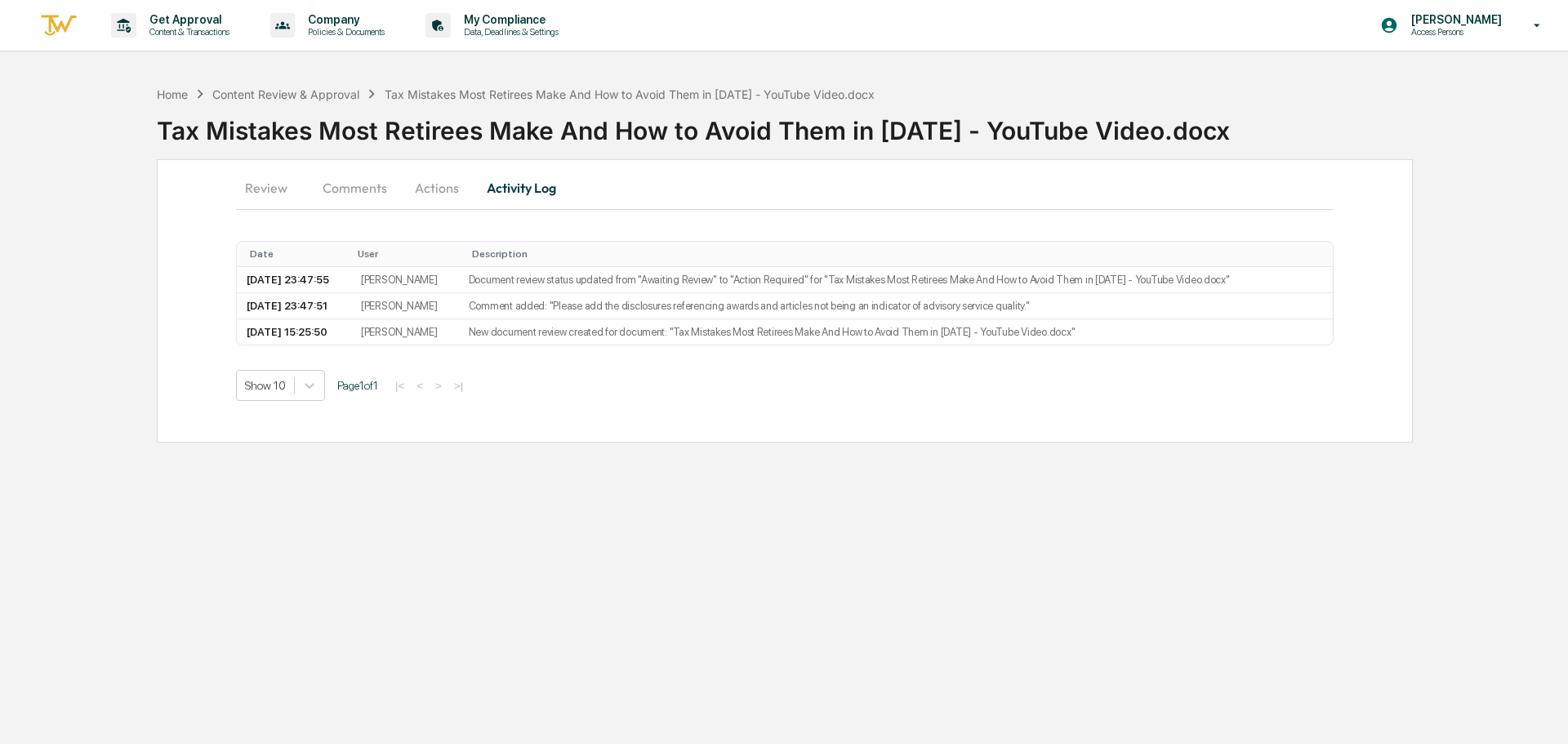
click at [417, 191] on button "Actions" at bounding box center [436, 187] width 73 height 39
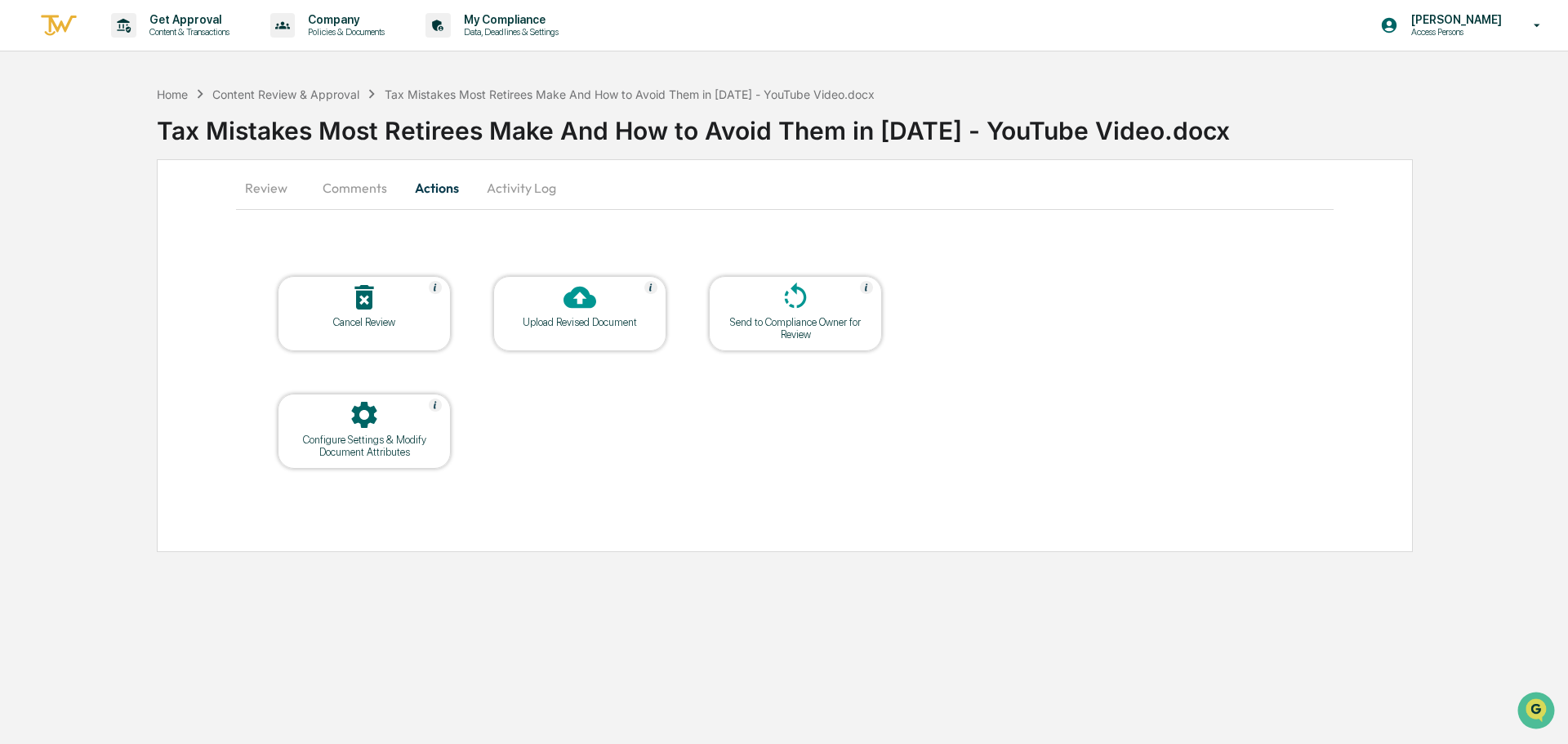
click at [588, 322] on div "Upload Revised Document" at bounding box center [580, 322] width 147 height 12
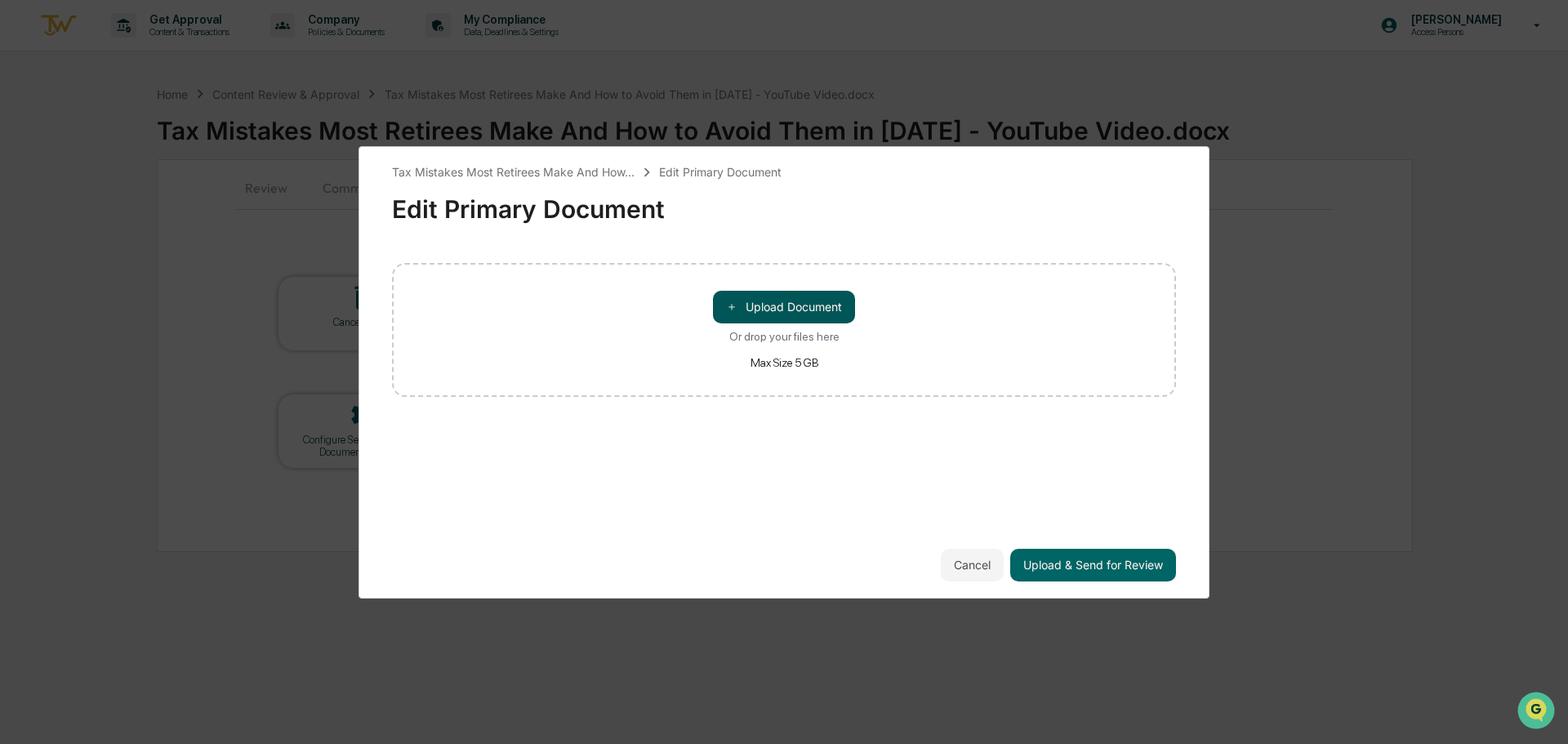
click at [749, 297] on button "＋ Upload Document" at bounding box center [784, 307] width 142 height 33
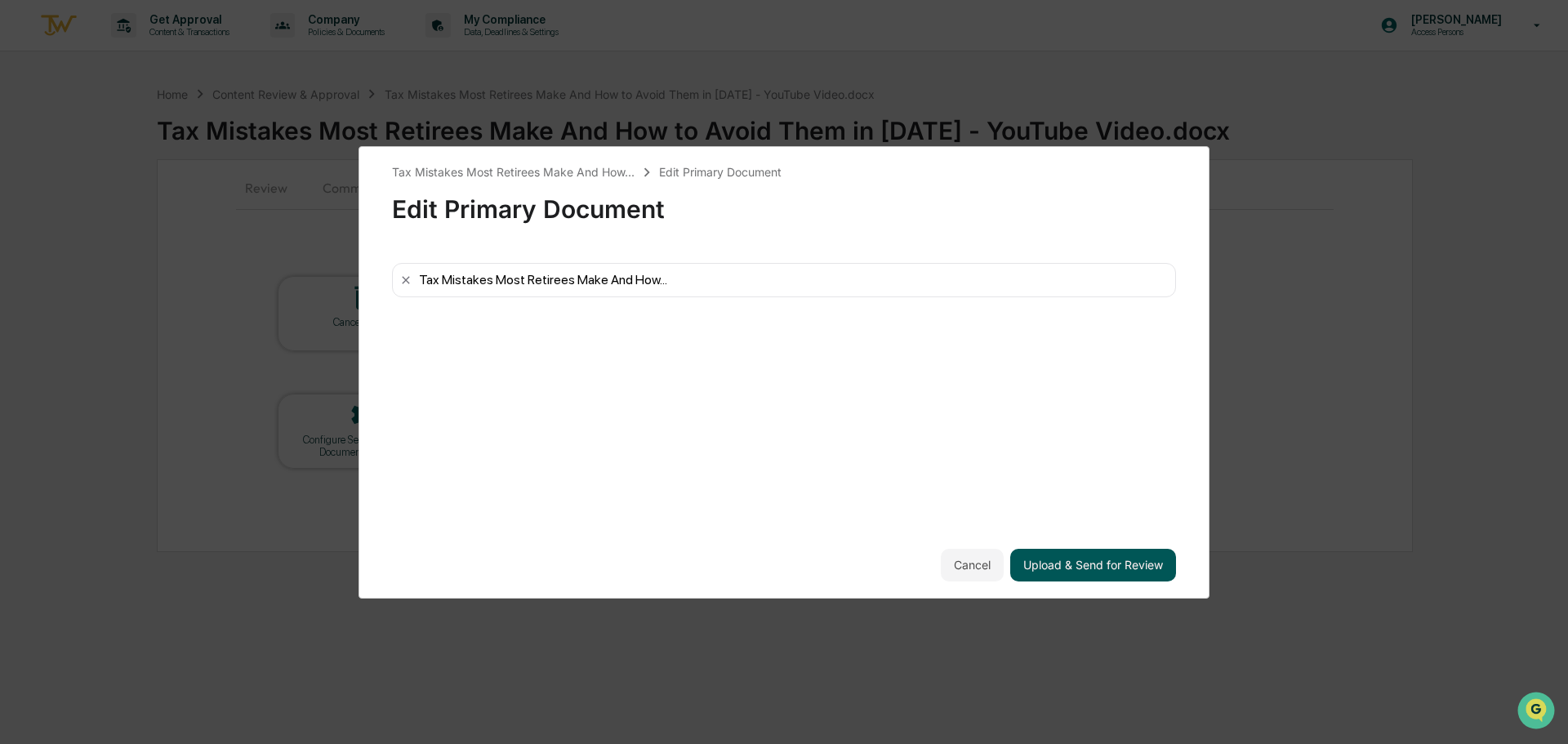
click at [1044, 563] on button "Upload & Send for Review" at bounding box center [1093, 565] width 166 height 33
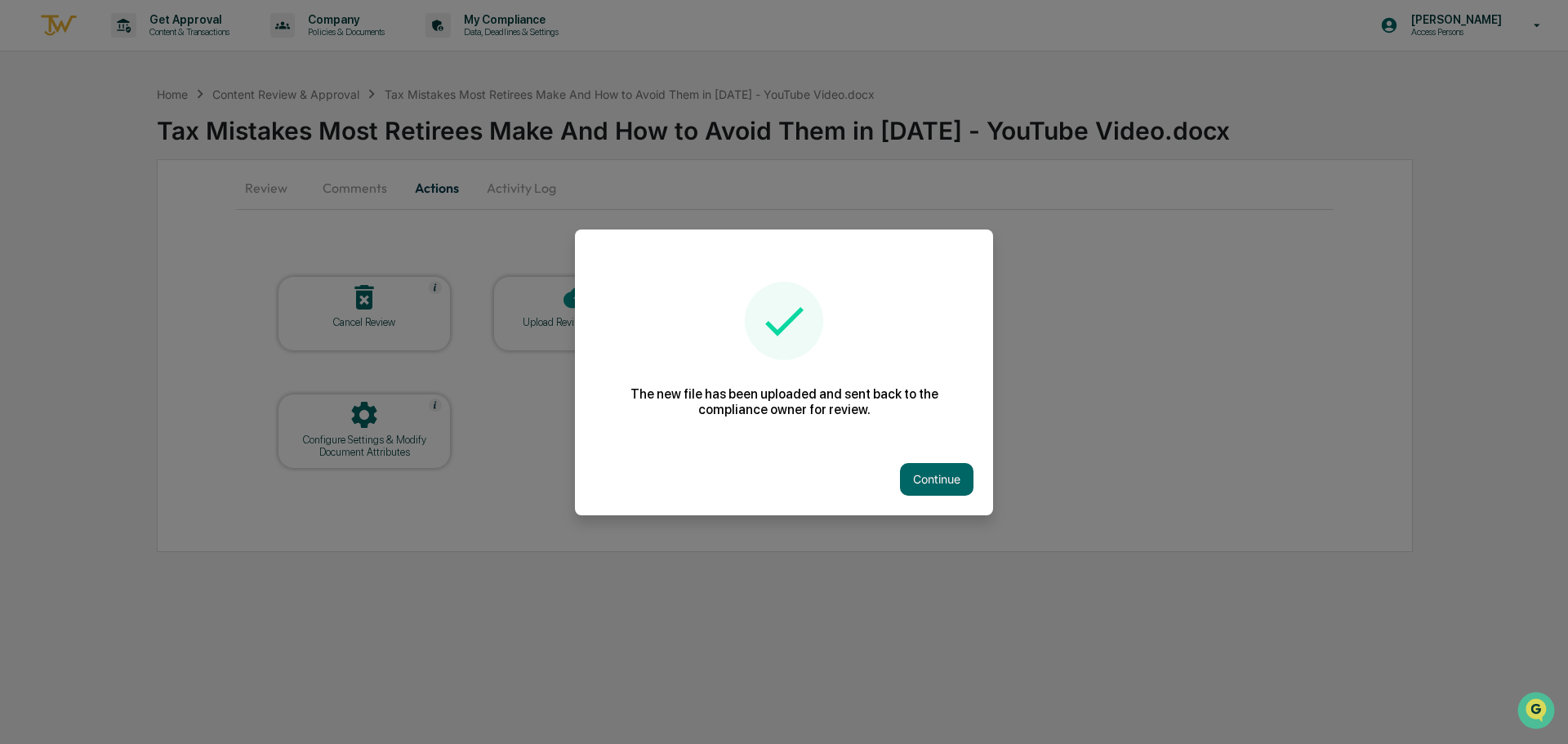
click at [960, 504] on div "Continue" at bounding box center [784, 478] width 418 height 72
click at [957, 491] on button "Continue" at bounding box center [936, 479] width 73 height 33
